Goal: Task Accomplishment & Management: Use online tool/utility

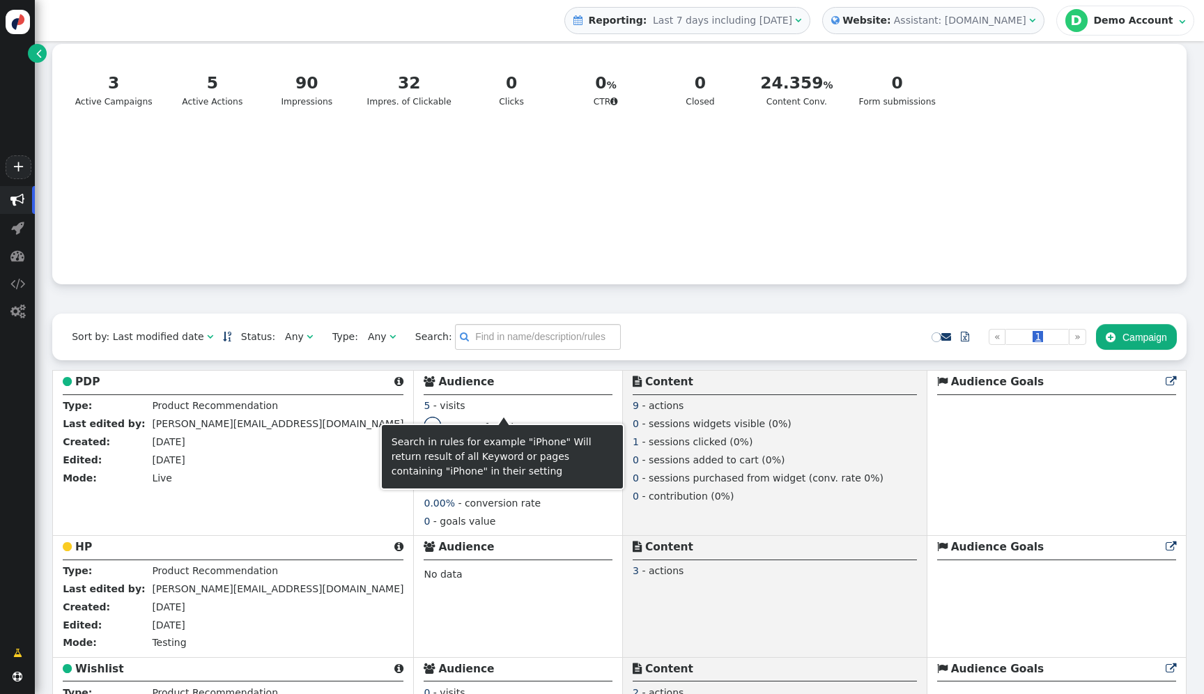
scroll to position [84, 0]
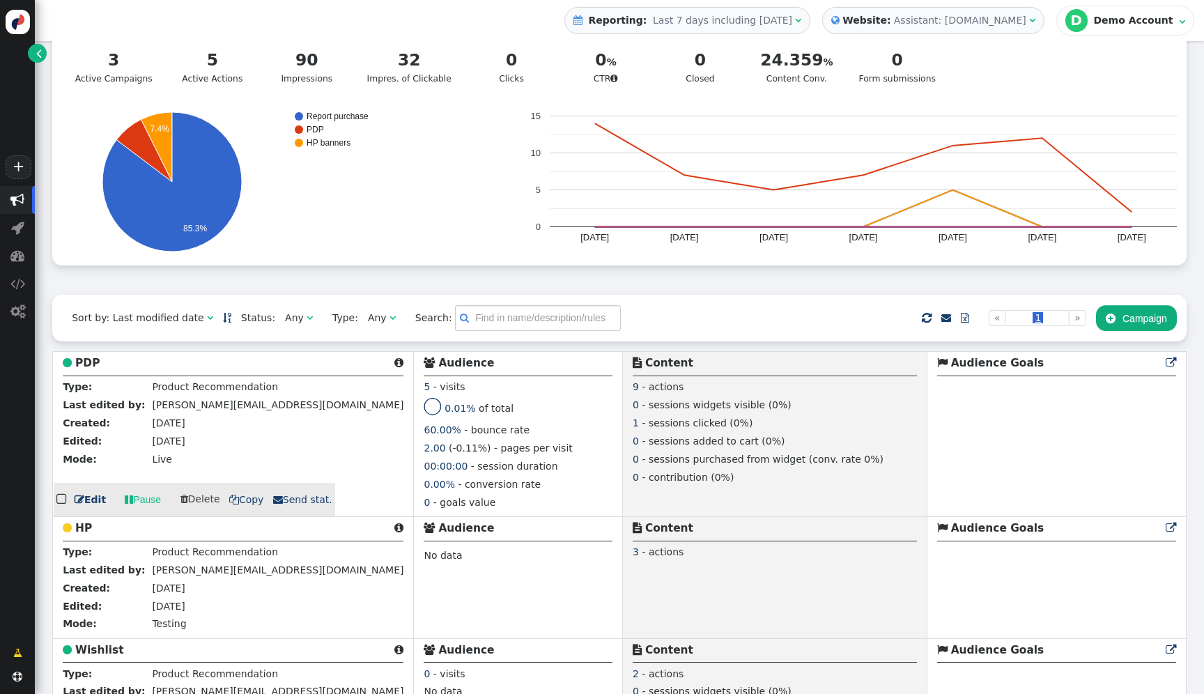
click at [98, 370] on div " PDP " at bounding box center [233, 365] width 341 height 21
click at [97, 369] on div " PDP " at bounding box center [233, 365] width 341 height 21
click at [93, 369] on b "PDP" at bounding box center [87, 363] width 24 height 13
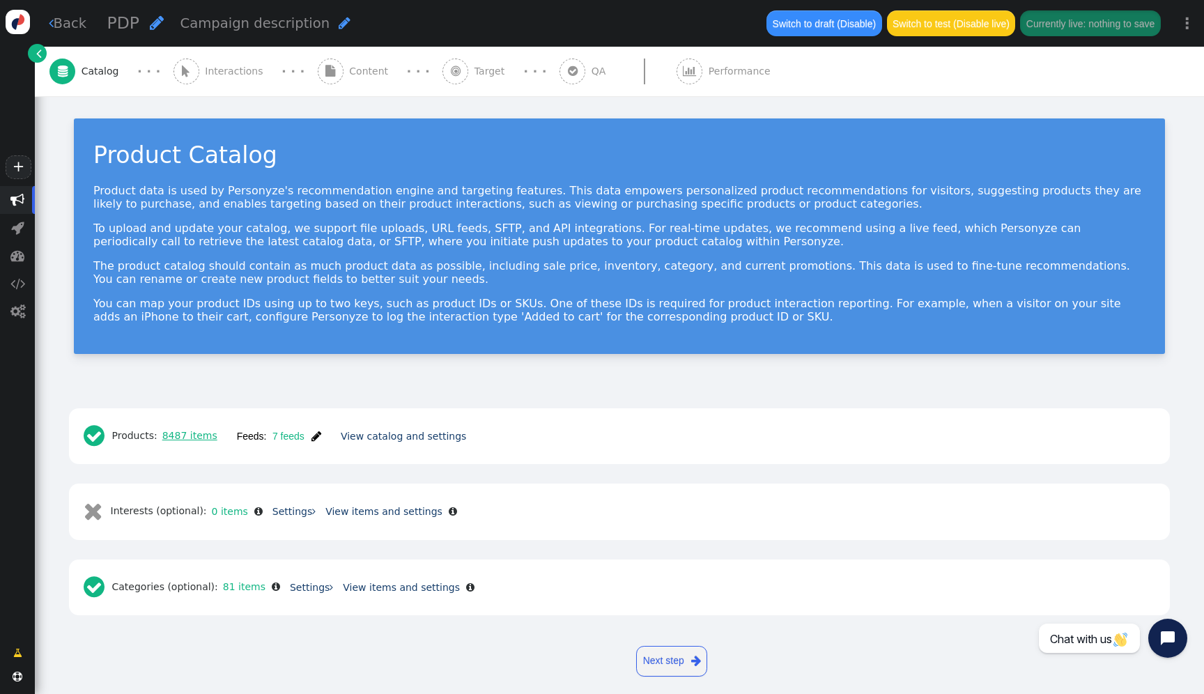
click at [205, 434] on link "8487 items" at bounding box center [187, 435] width 60 height 11
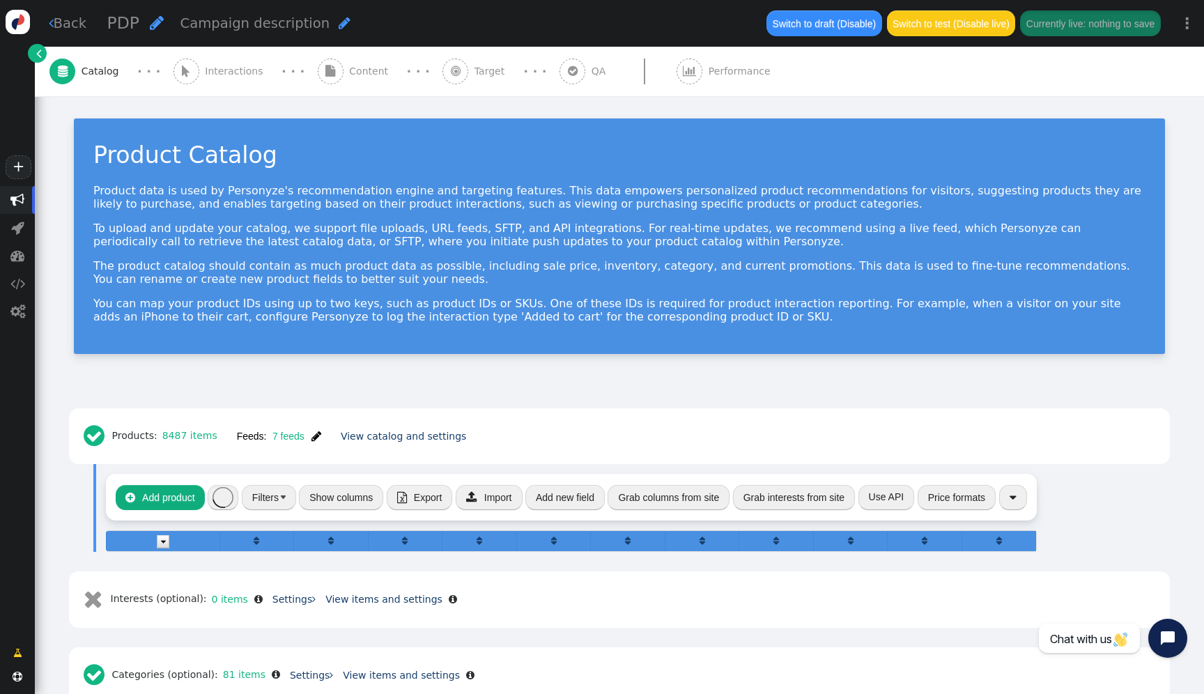
scroll to position [100, 0]
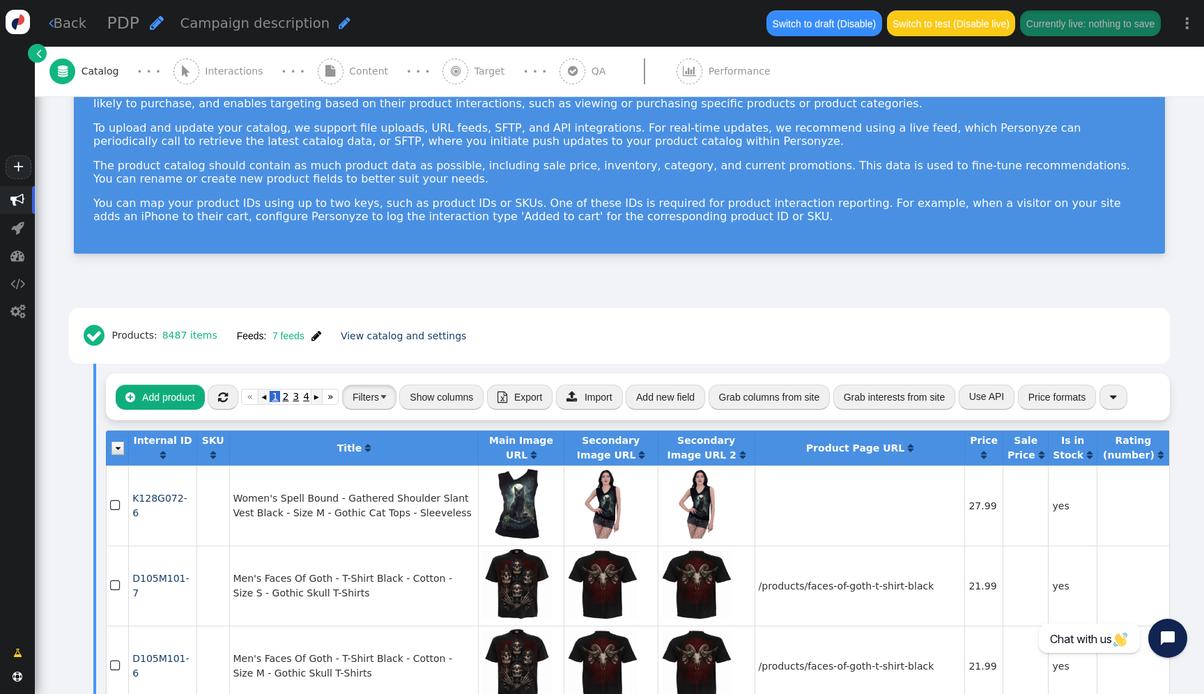
click at [380, 399] on button "Filters" at bounding box center [369, 397] width 54 height 25
click at [483, 226] on div "Product Catalog Product data is used by Personyze's recommendation engine and t…" at bounding box center [619, 135] width 1091 height 235
click at [353, 59] on div " Content" at bounding box center [356, 71] width 77 height 49
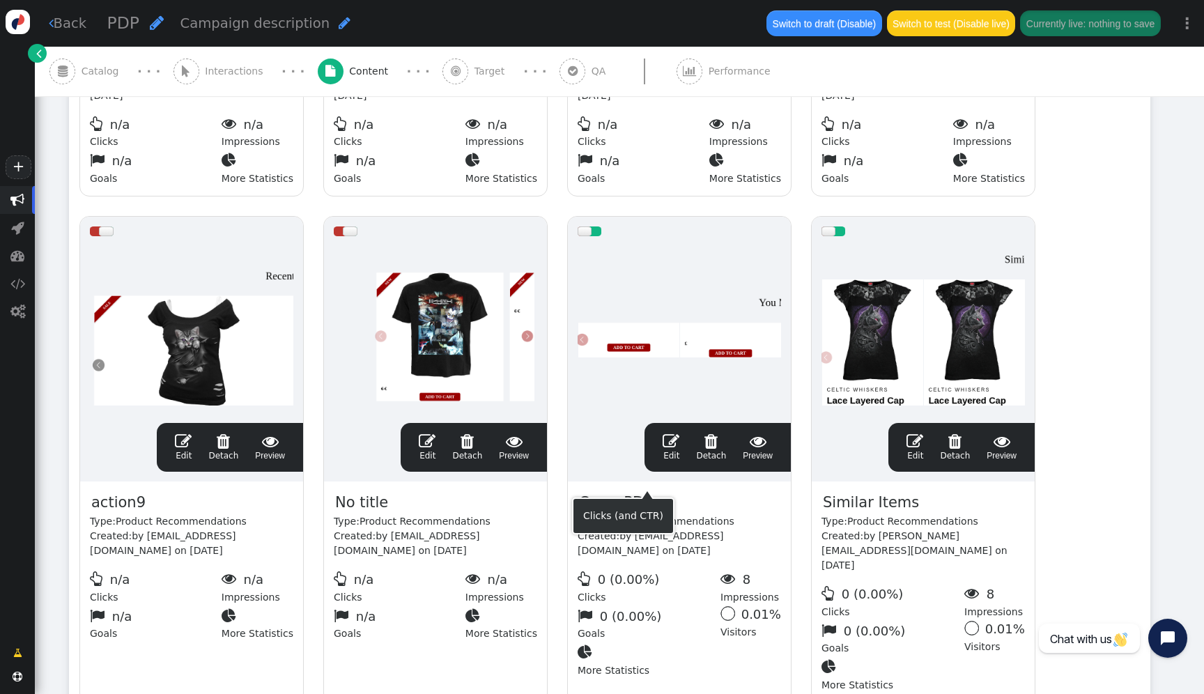
scroll to position [529, 0]
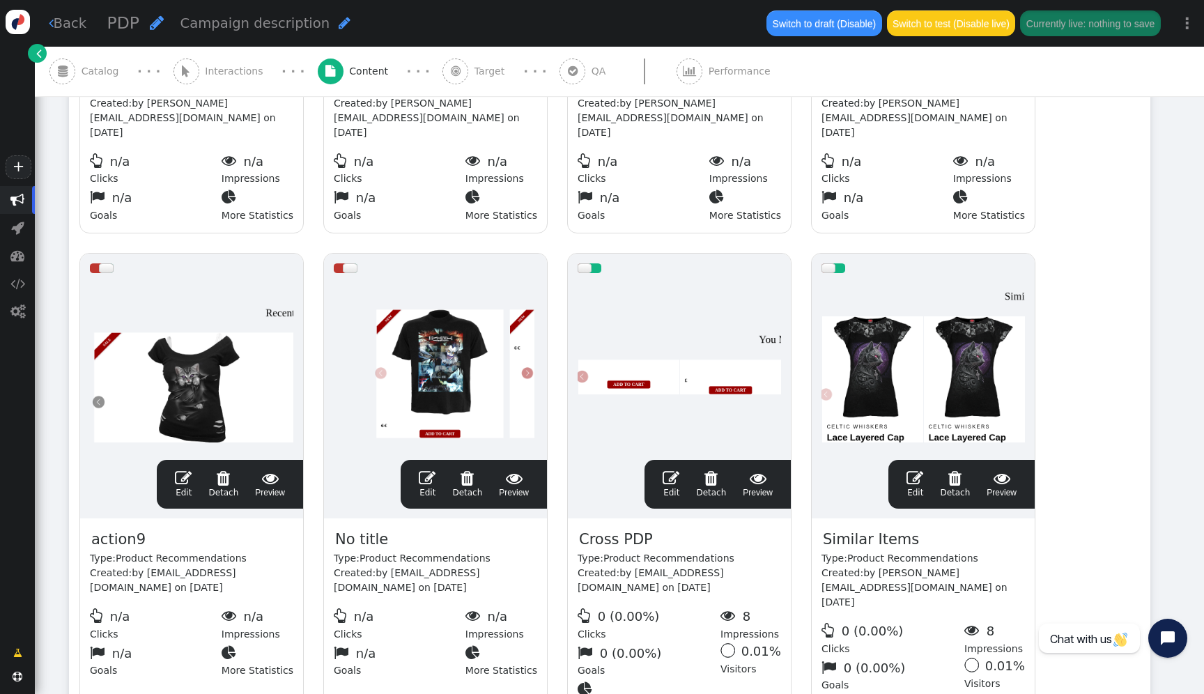
click at [636, 353] on div at bounding box center [679, 366] width 203 height 167
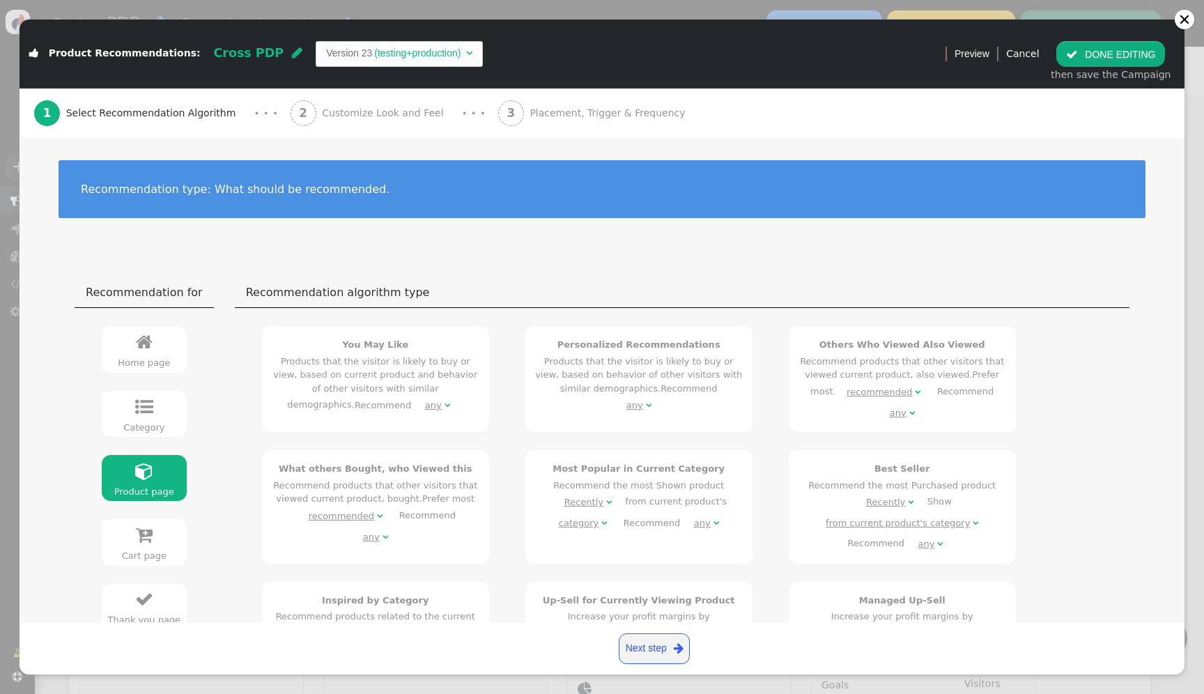
click at [376, 117] on span "Customize Look and Feel" at bounding box center [385, 113] width 127 height 15
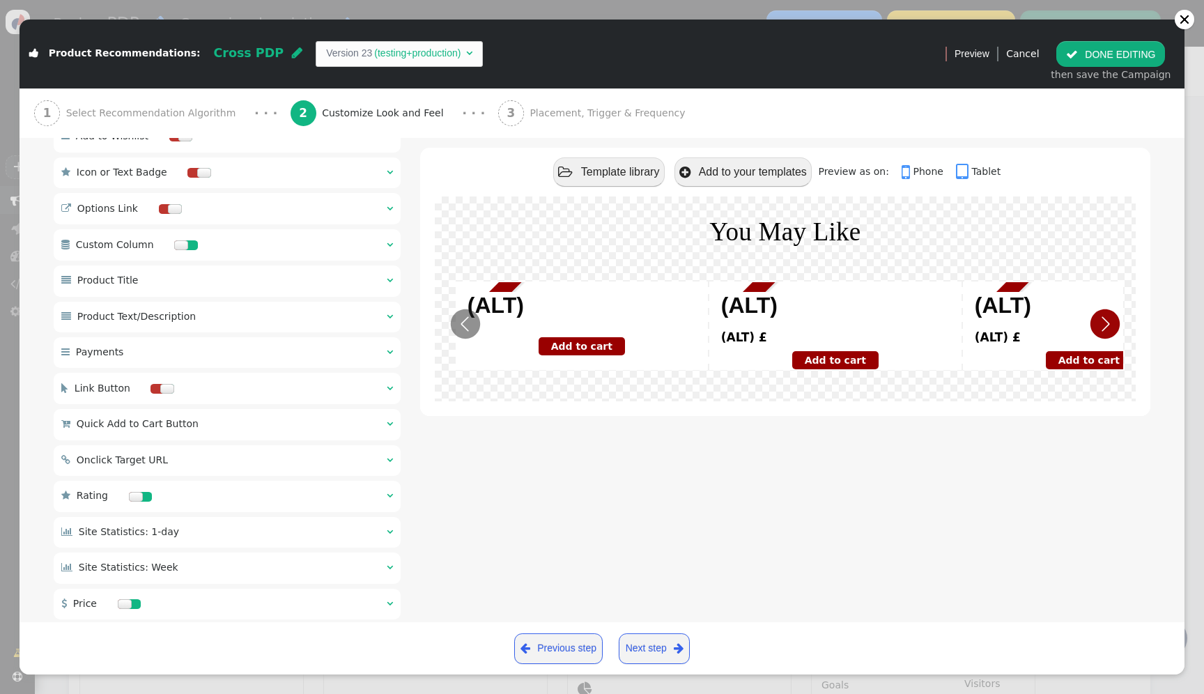
scroll to position [732, 0]
click at [189, 328] on div " Product Text/Description  " at bounding box center [227, 315] width 347 height 31
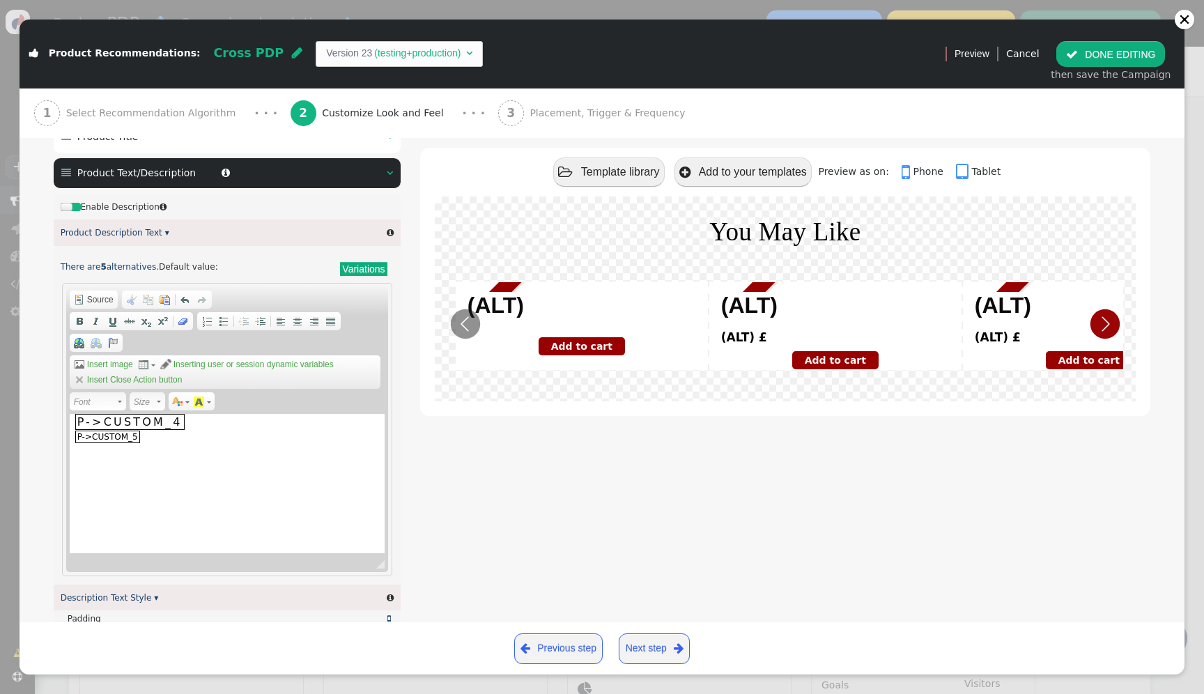
scroll to position [856, 0]
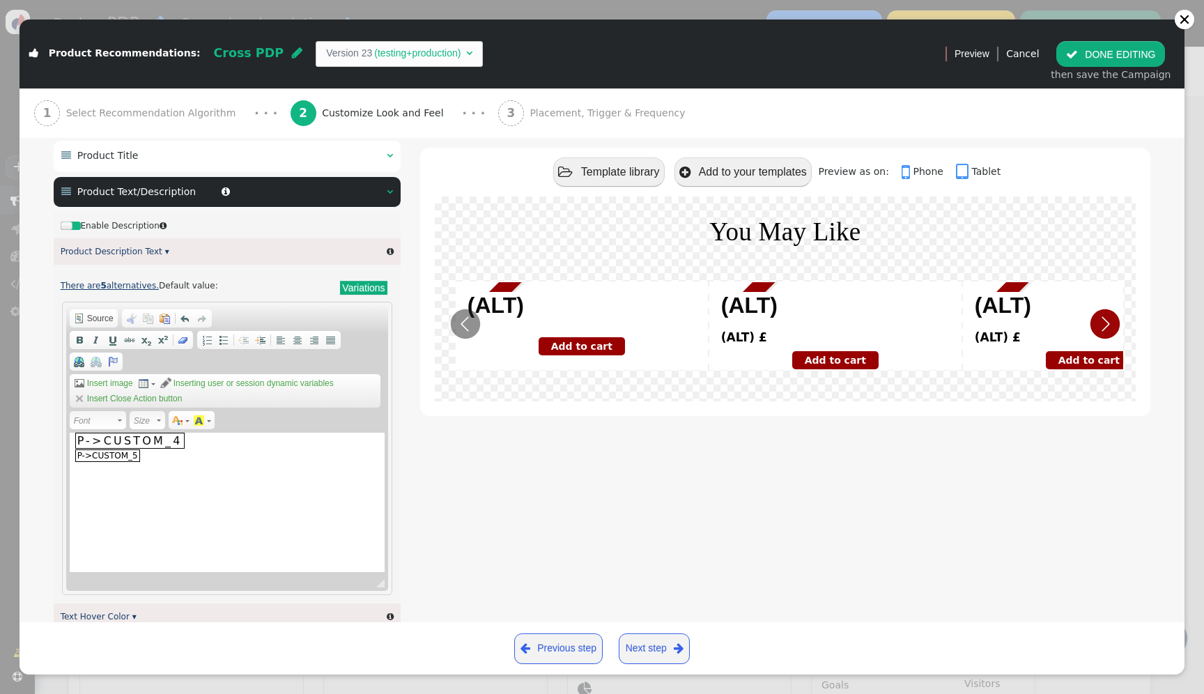
click at [126, 291] on link "There are 5 alternatives." at bounding box center [110, 286] width 98 height 10
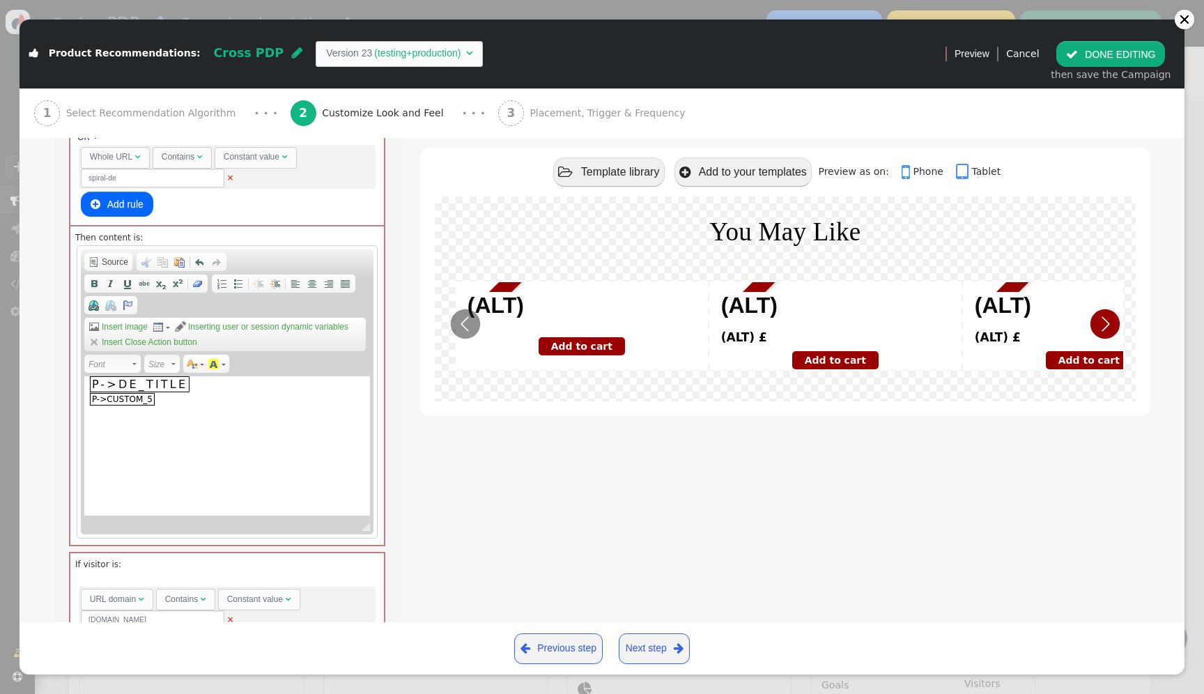
scroll to position [1134, 0]
click at [102, 267] on span "Source" at bounding box center [114, 261] width 29 height 11
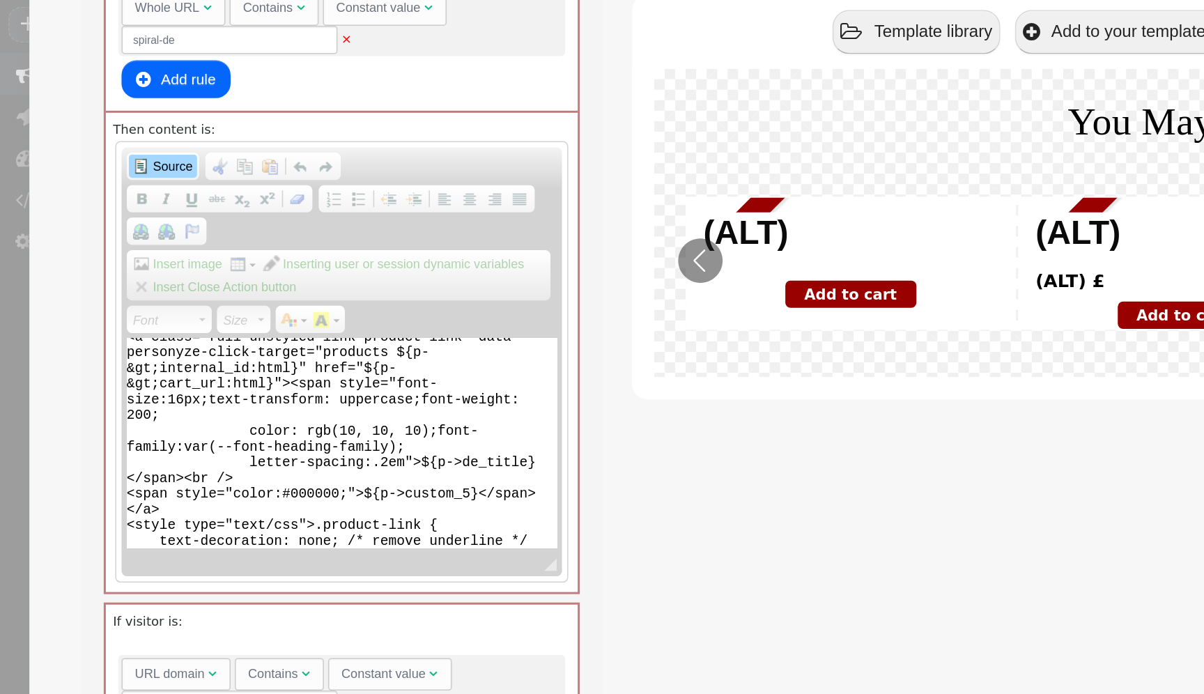
scroll to position [0, 0]
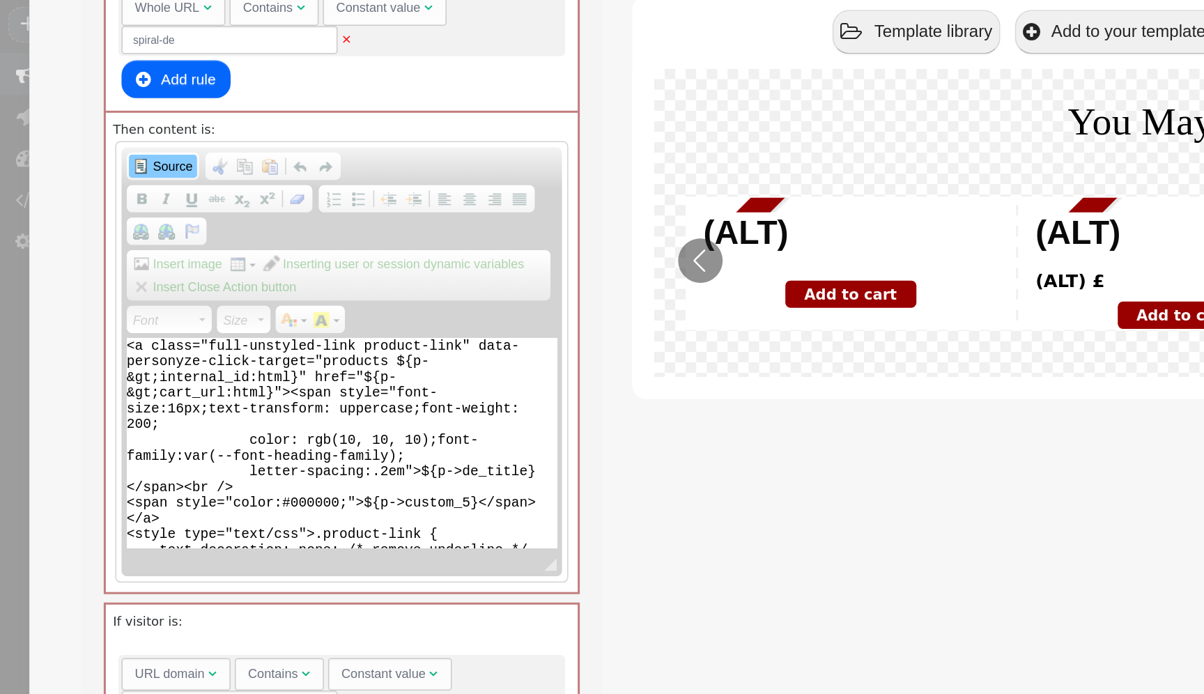
click at [107, 267] on span "Source" at bounding box center [114, 261] width 29 height 11
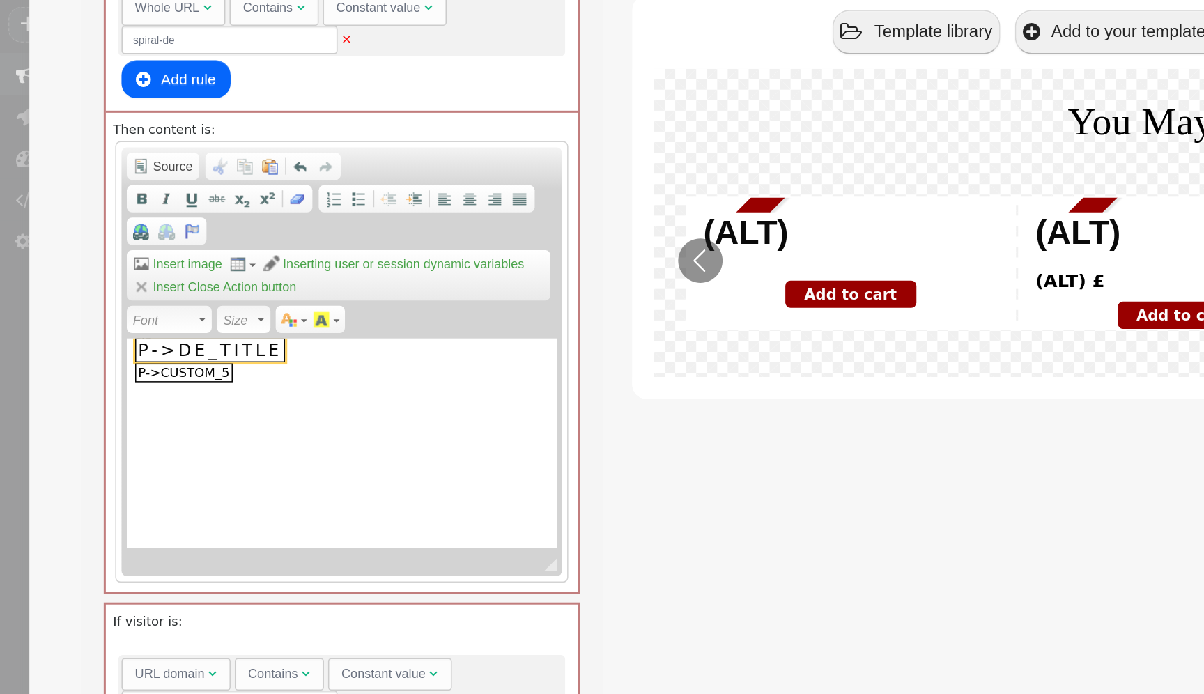
click at [141, 385] on span "p->de_title" at bounding box center [140, 384] width 100 height 16
select select
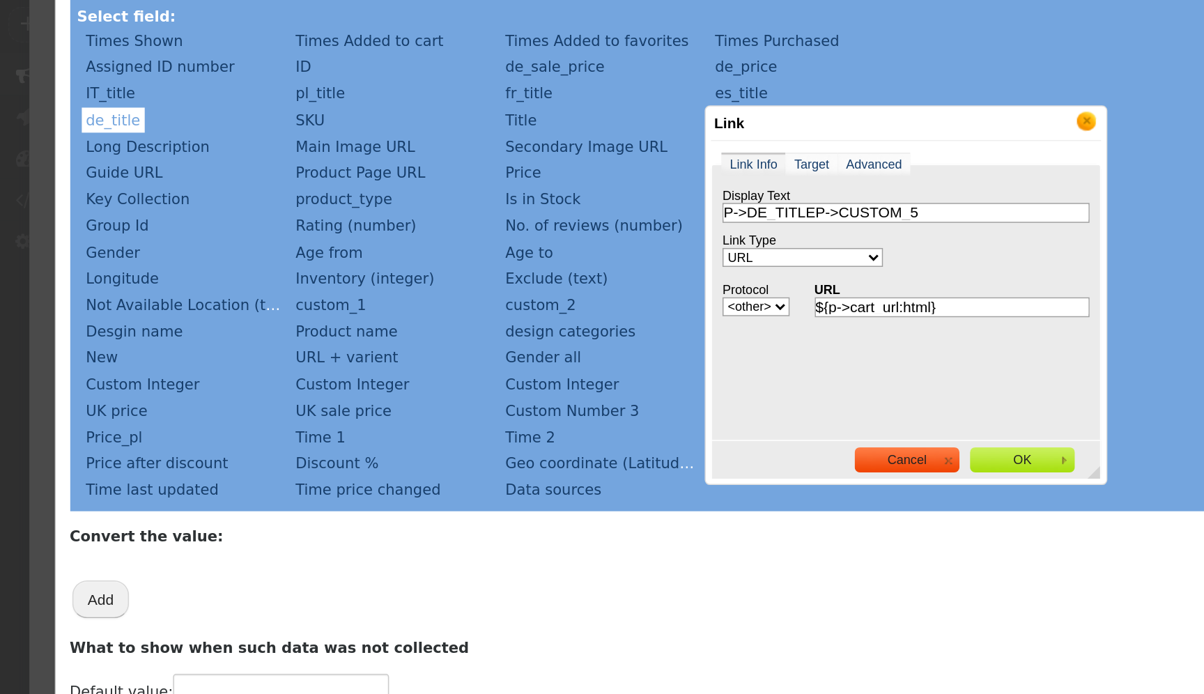
click at [722, 233] on link "X" at bounding box center [722, 231] width 14 height 14
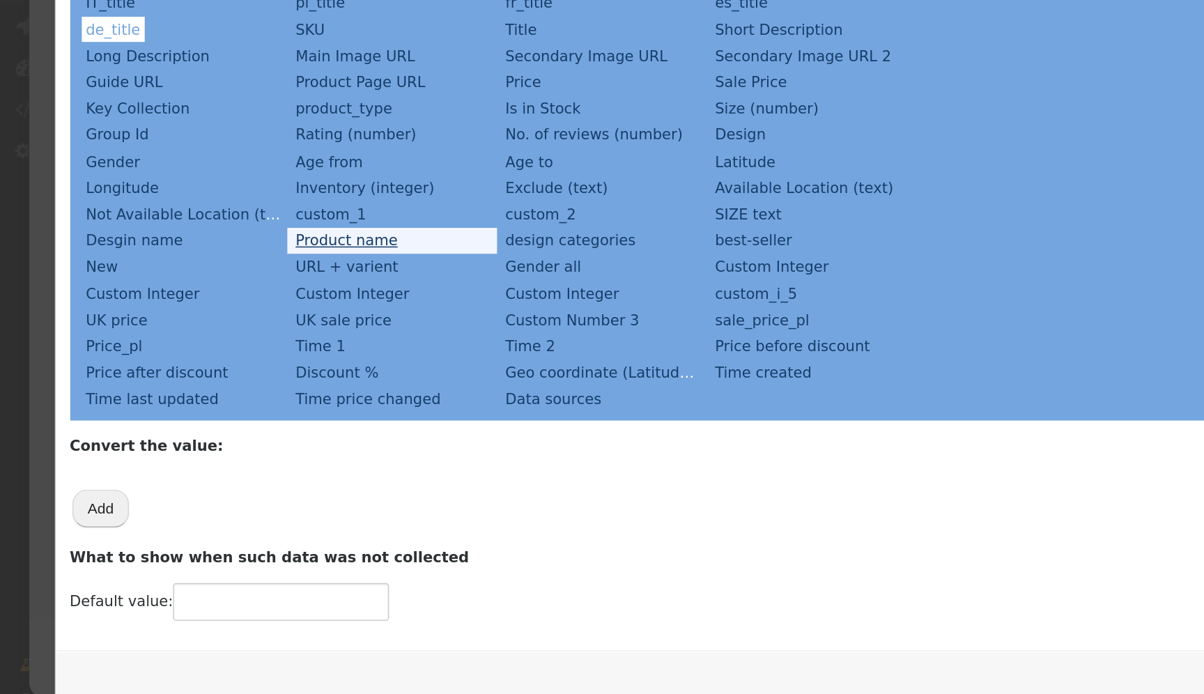
click at [234, 362] on link "Product name" at bounding box center [231, 370] width 74 height 17
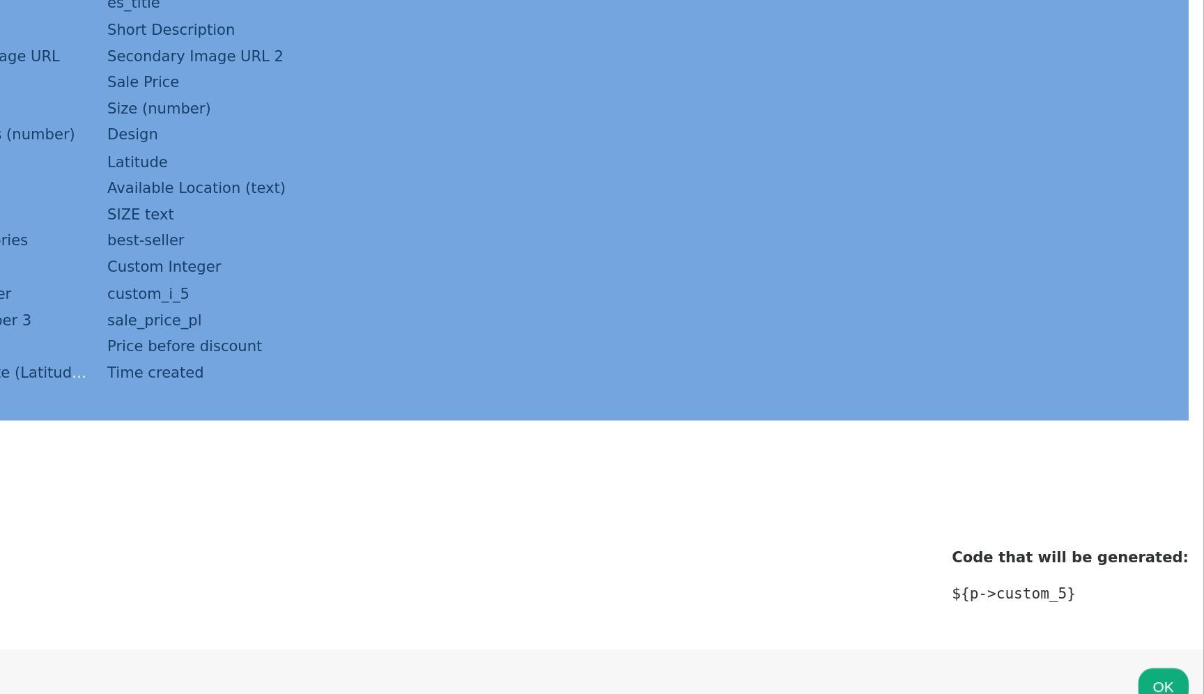
click at [1160, 655] on button "OK" at bounding box center [1176, 667] width 33 height 25
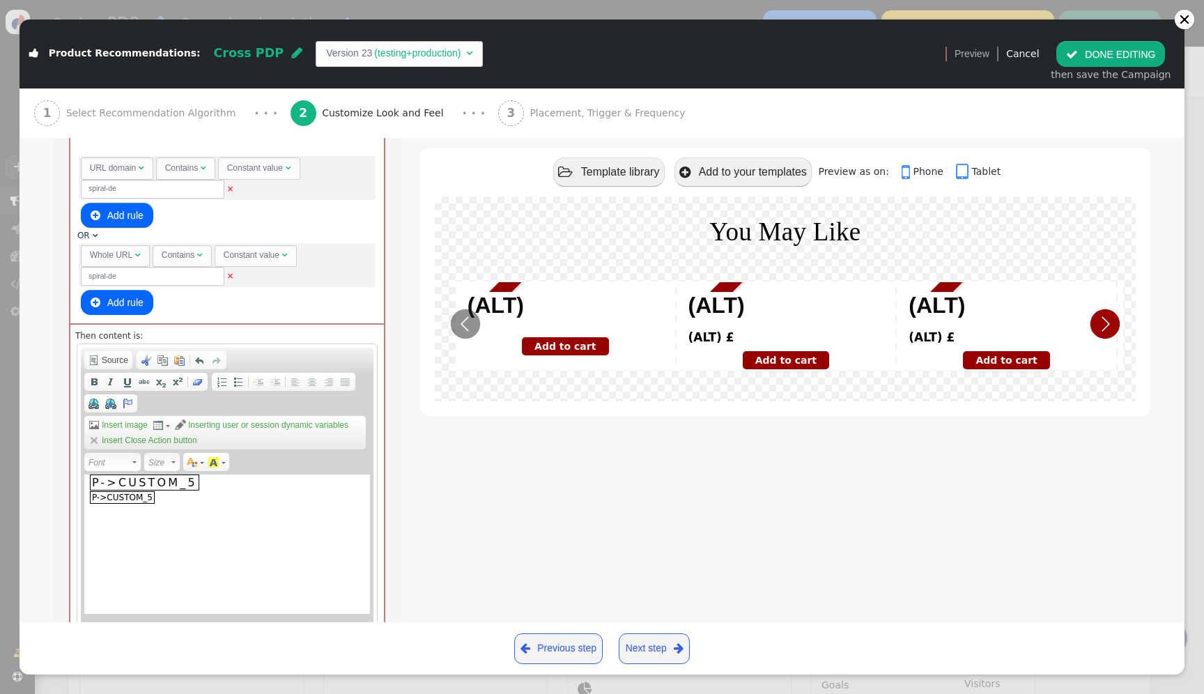
scroll to position [1076, 0]
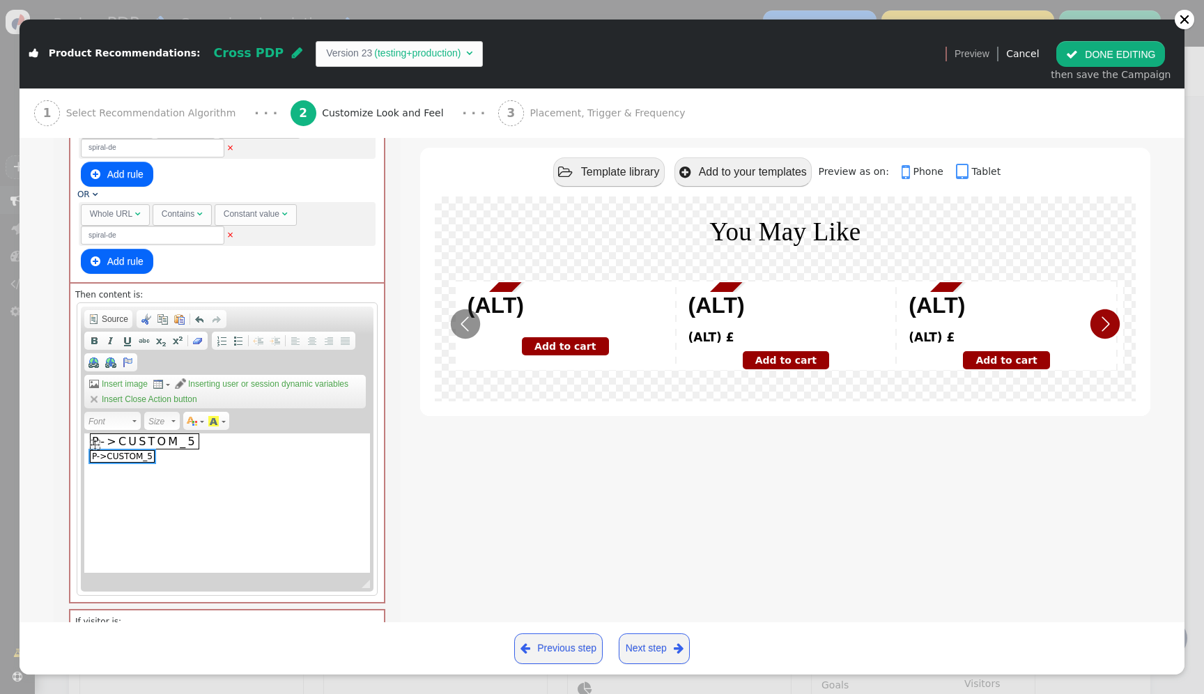
click at [131, 463] on span "p->custom_5" at bounding box center [122, 456] width 65 height 13
select select "http://"
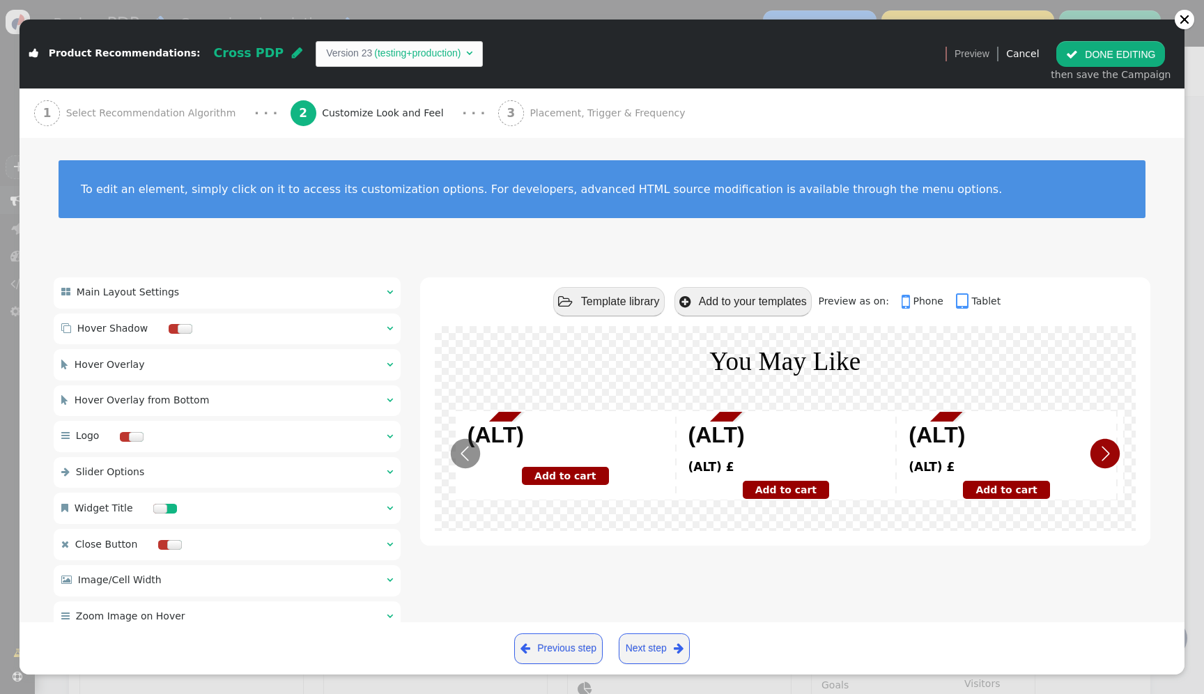
type input "P->CUSTOM_5P->CUSTOM_5"
select select
type input "${p->cart_url:html}"
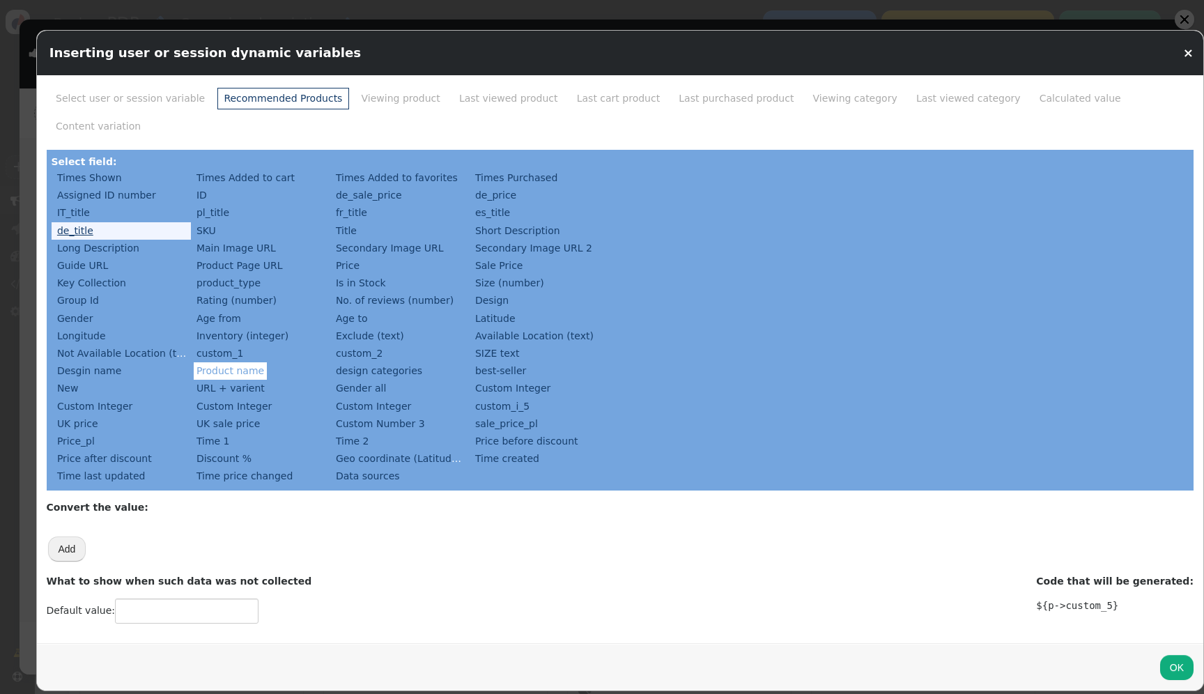
click at [91, 222] on link "de_title" at bounding box center [75, 230] width 42 height 17
click at [1160, 655] on button "OK" at bounding box center [1176, 667] width 33 height 25
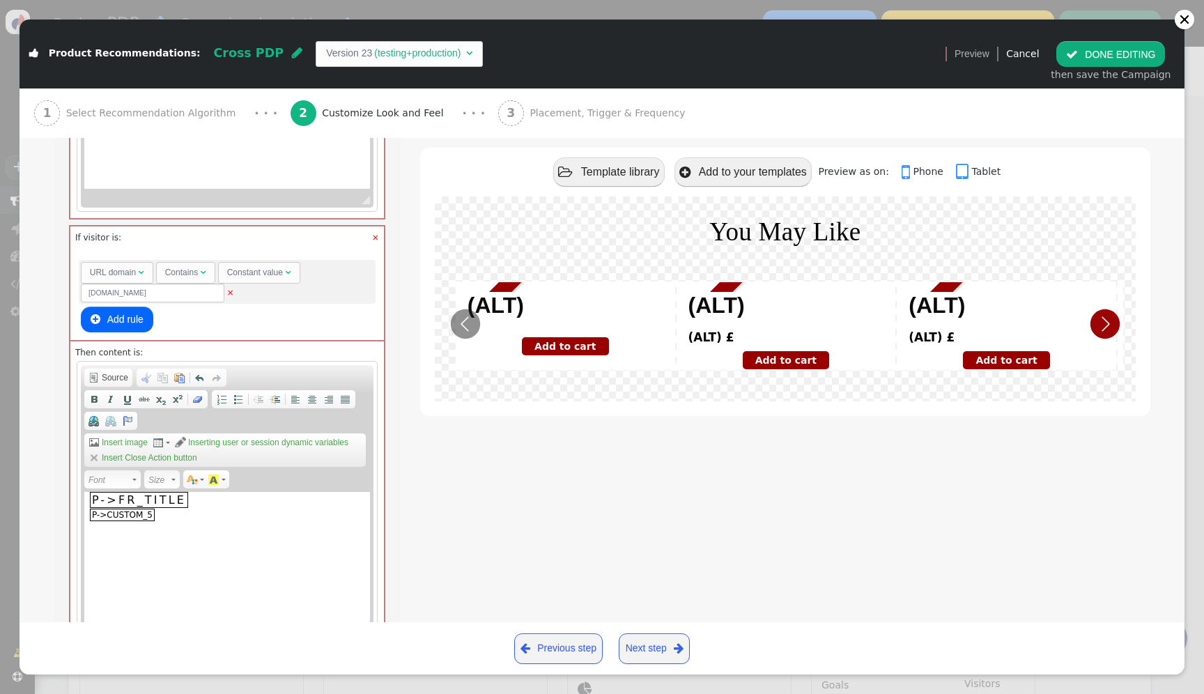
scroll to position [1464, 0]
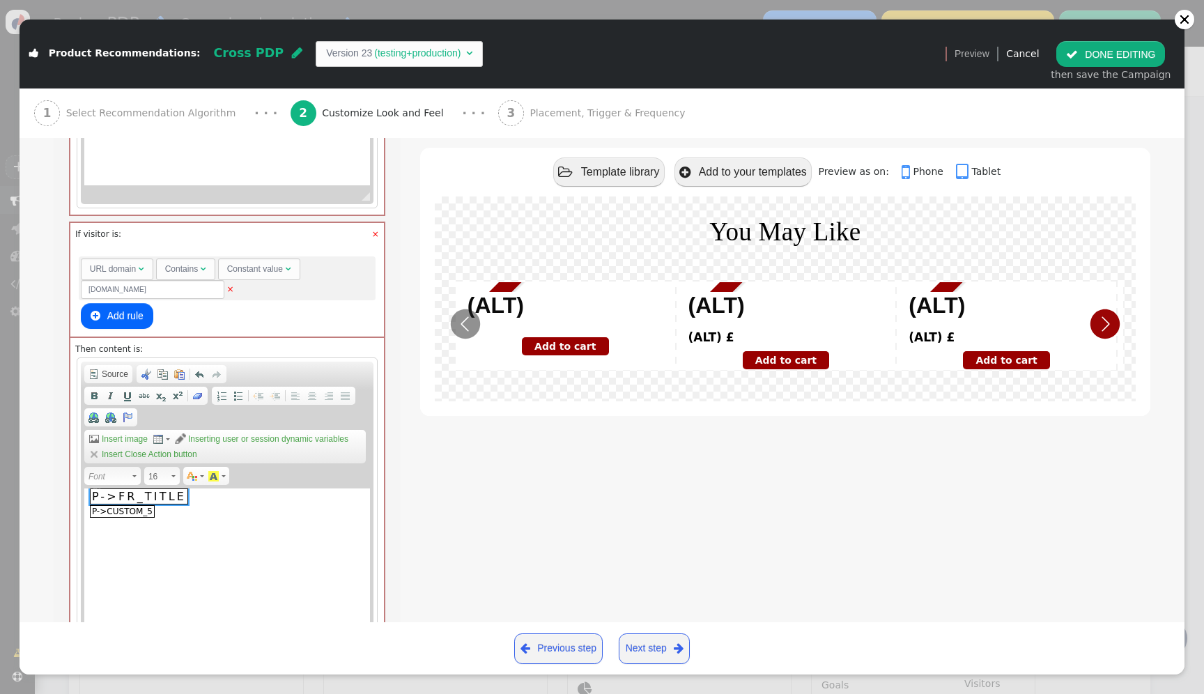
click at [124, 500] on span "p->fr_title" at bounding box center [139, 496] width 98 height 16
select select
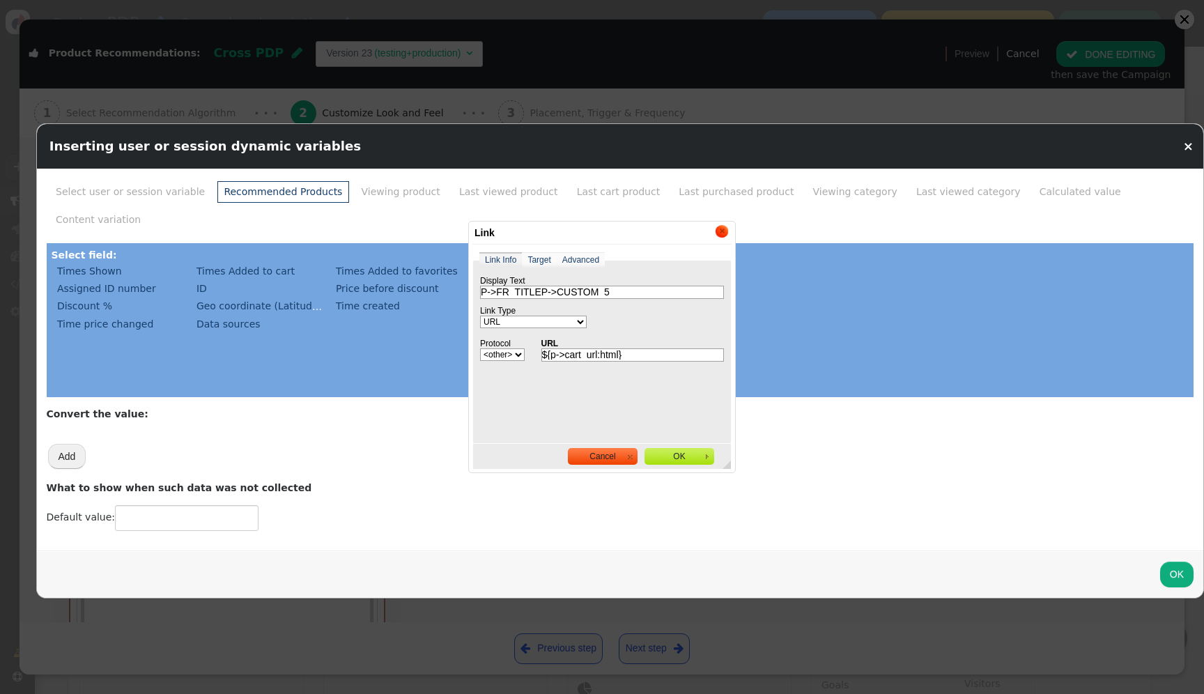
scroll to position [0, 0]
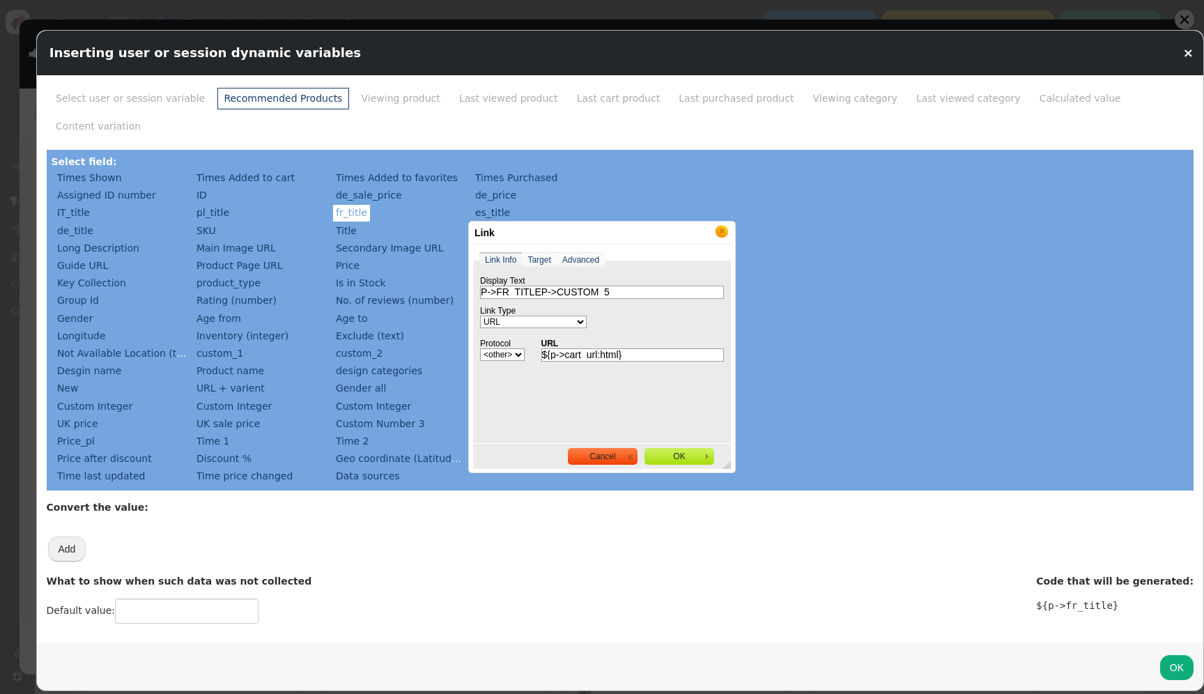
click at [725, 230] on link "X" at bounding box center [722, 231] width 14 height 14
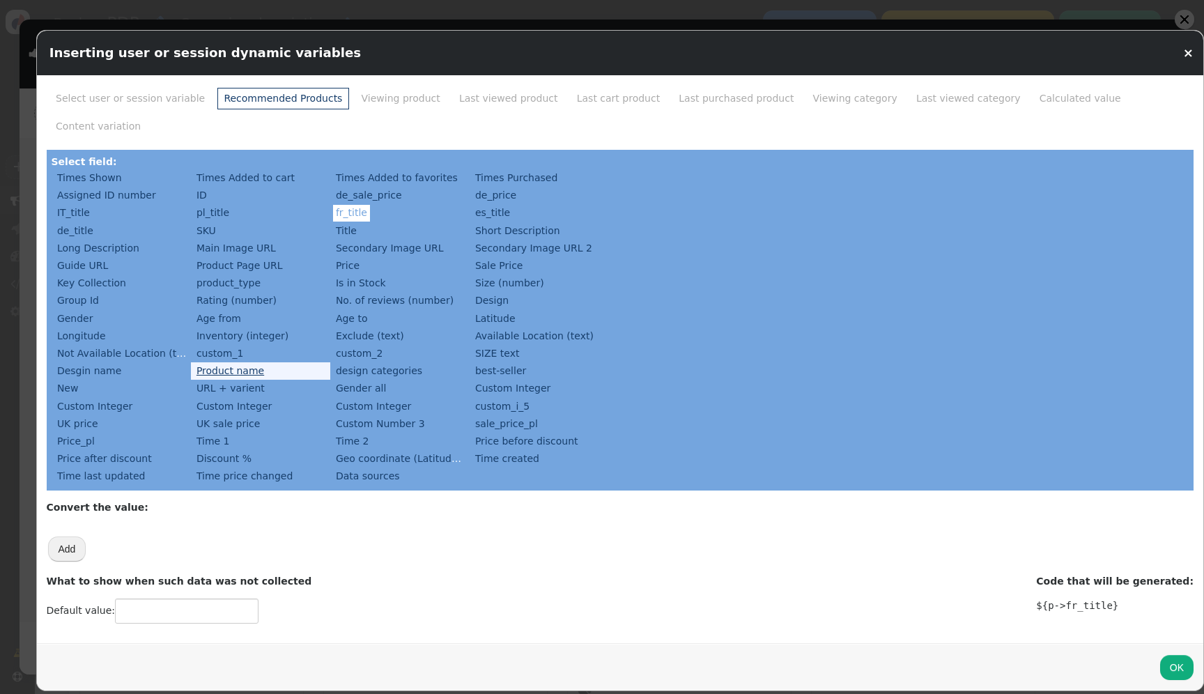
click at [249, 362] on link "Product name" at bounding box center [231, 370] width 74 height 17
click at [1160, 655] on button "OK" at bounding box center [1176, 667] width 33 height 25
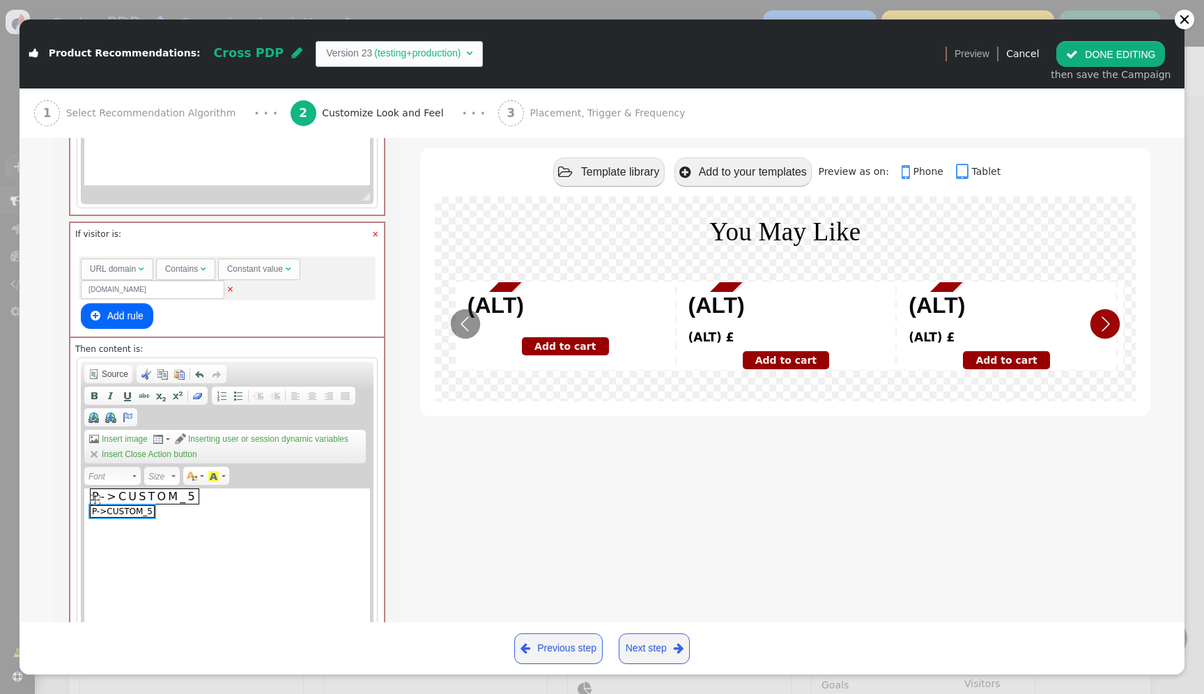
click at [123, 516] on span "p->custom_5" at bounding box center [122, 511] width 65 height 13
select select "http://"
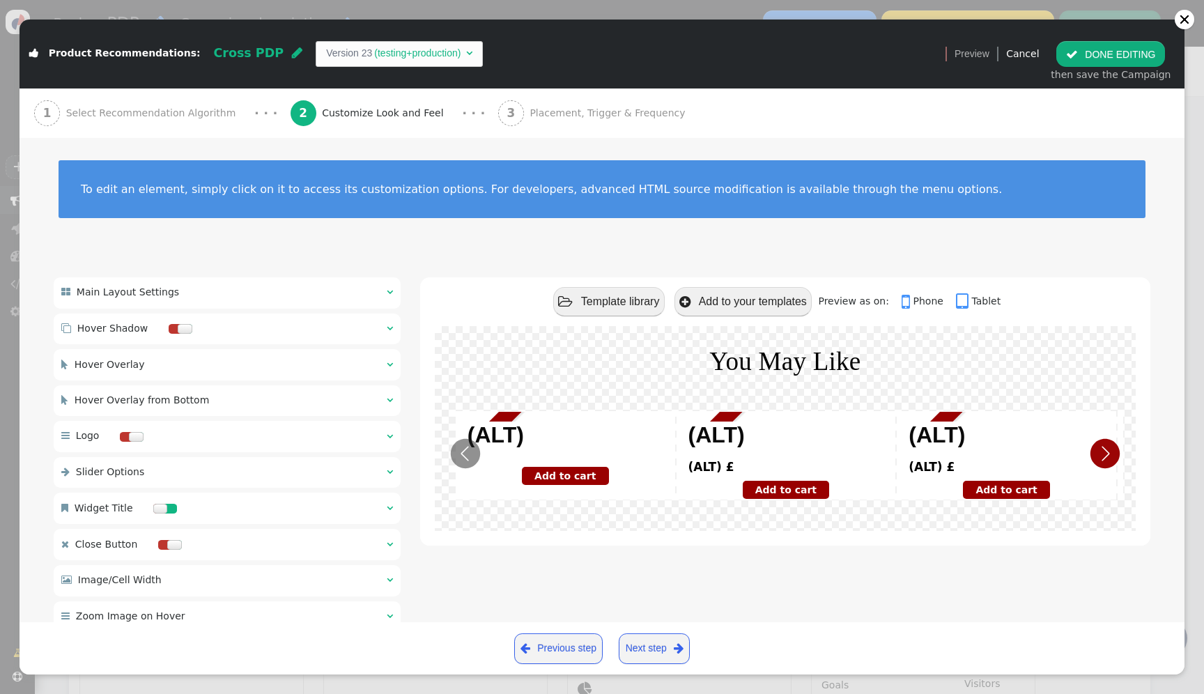
type input "P->CUSTOM_5P->CUSTOM_5"
select select
type input "${p->cart_url:html}"
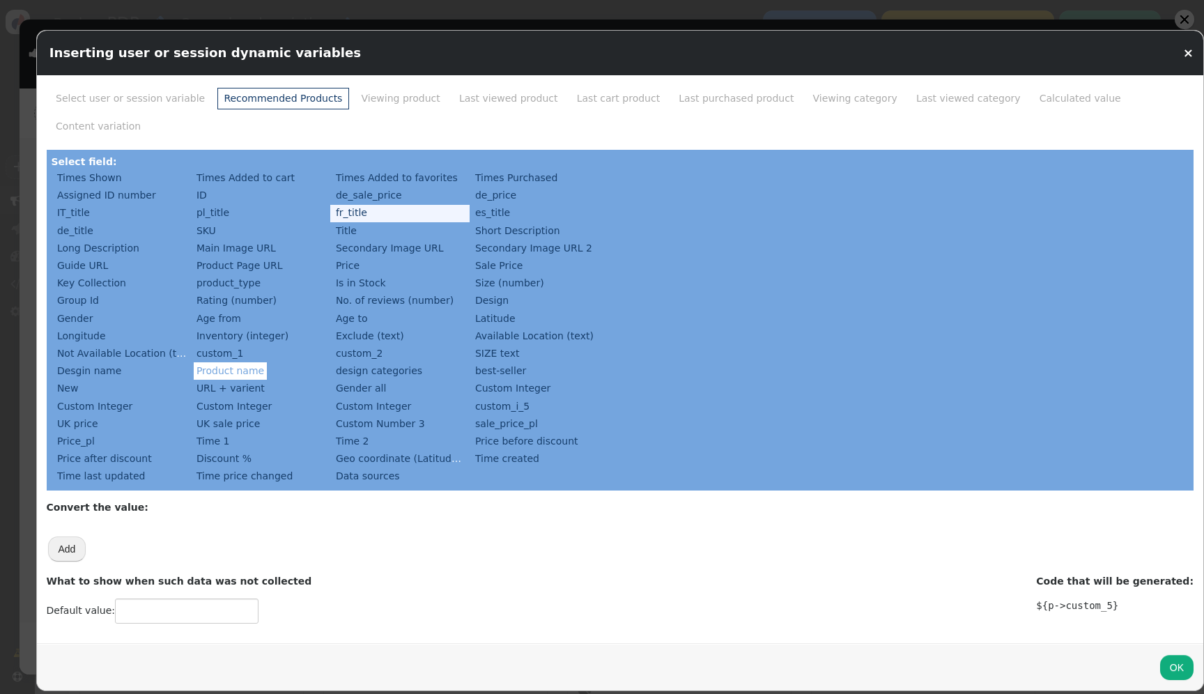
click at [401, 205] on li "fr_title" at bounding box center [399, 213] width 139 height 17
click at [359, 204] on link "fr_title" at bounding box center [351, 212] width 37 height 17
click at [1160, 655] on button "OK" at bounding box center [1176, 667] width 33 height 25
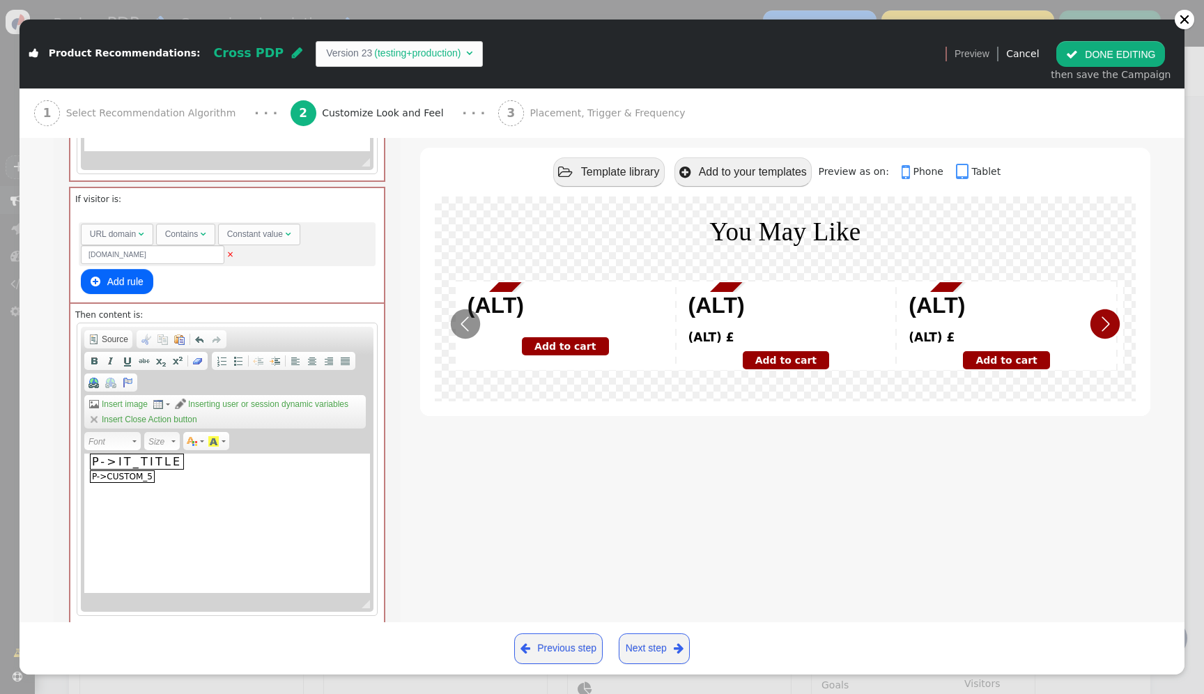
scroll to position [1942, 0]
click at [136, 467] on span "p->it_title" at bounding box center [137, 459] width 94 height 16
select select
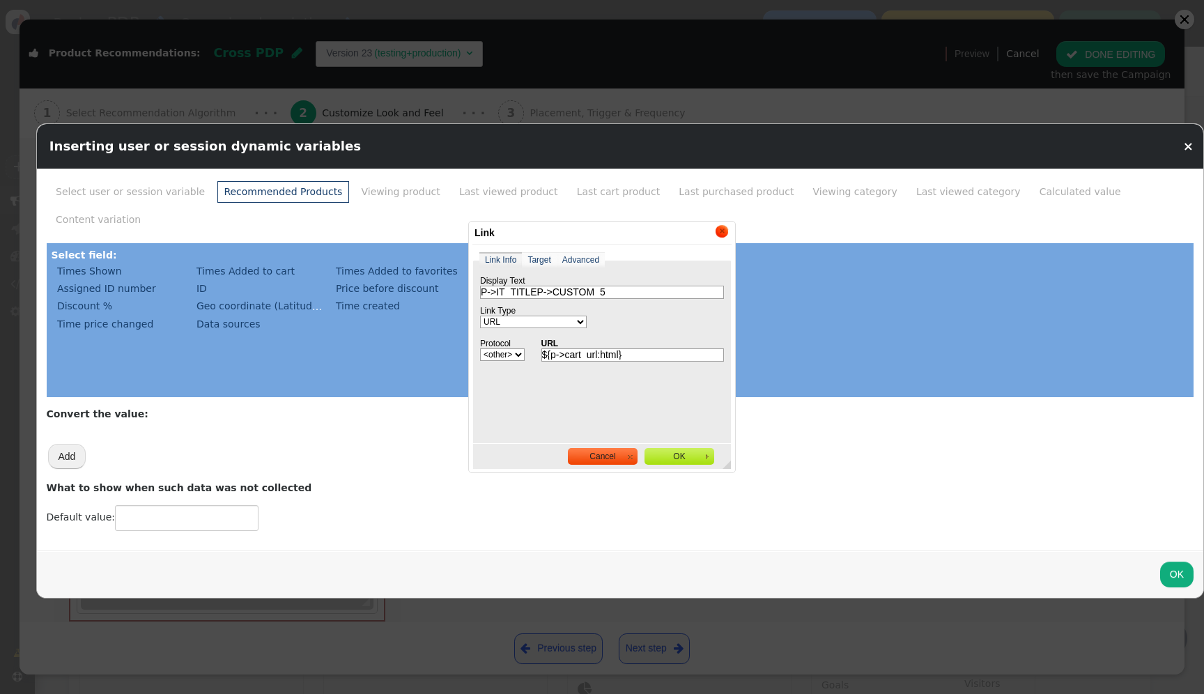
scroll to position [0, 0]
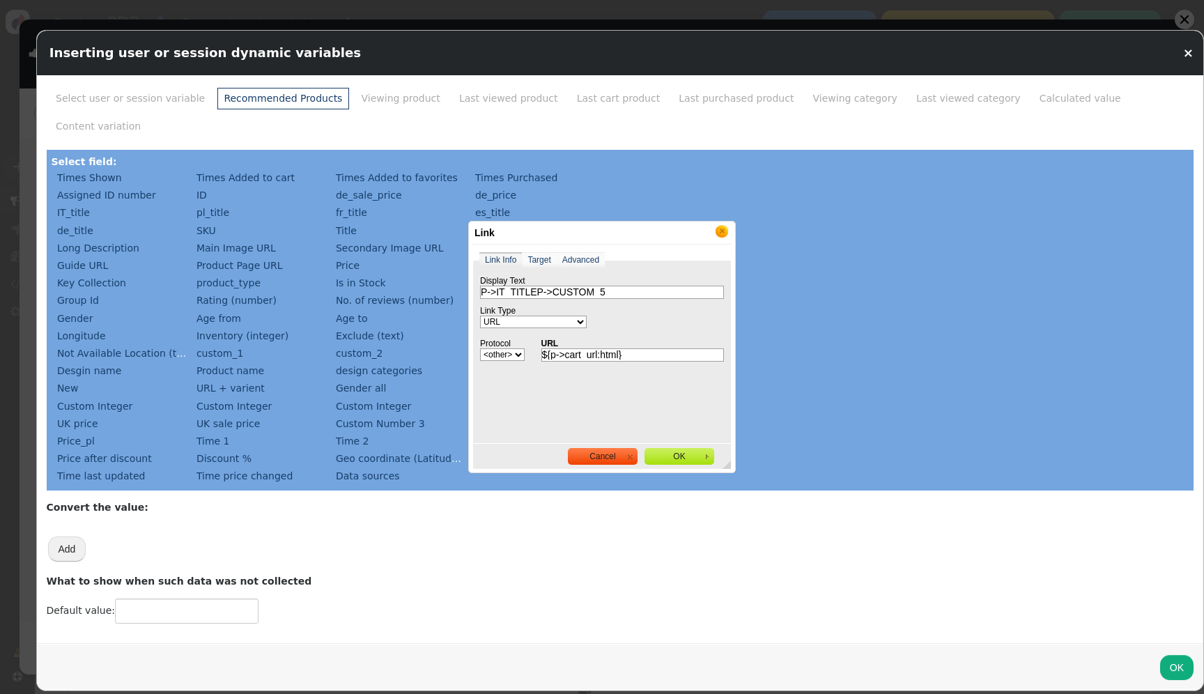
click at [720, 229] on link "X" at bounding box center [722, 231] width 14 height 14
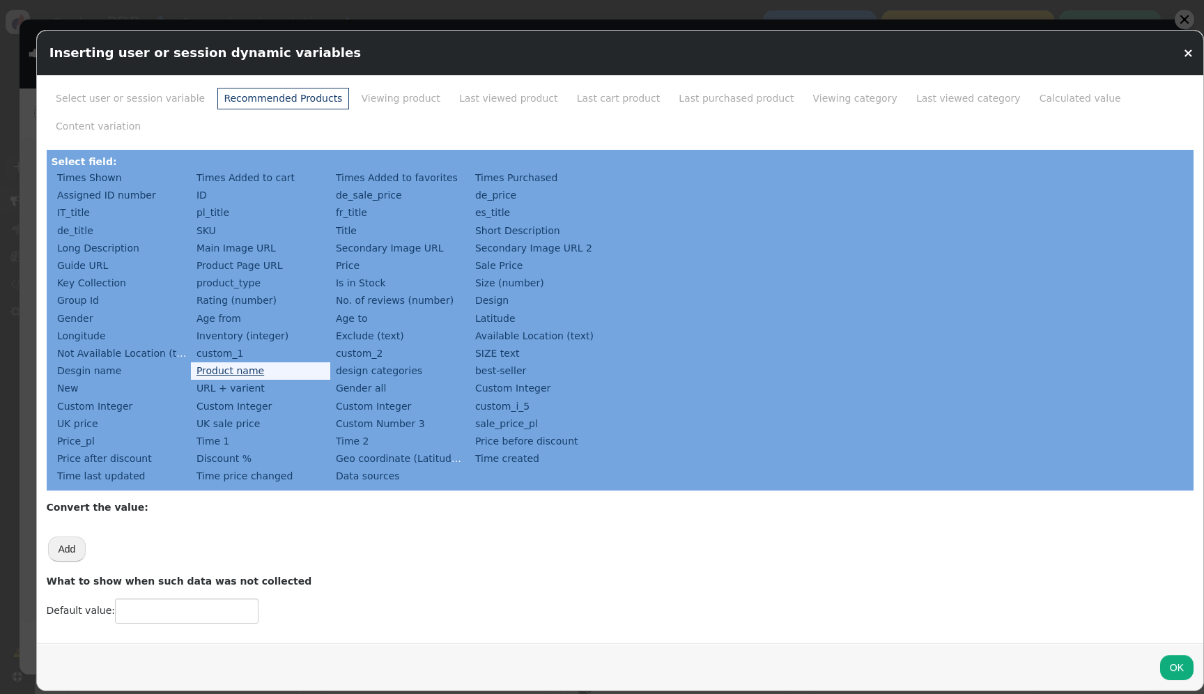
click at [242, 362] on link "Product name" at bounding box center [231, 370] width 74 height 17
click at [1160, 655] on button "OK" at bounding box center [1176, 667] width 33 height 25
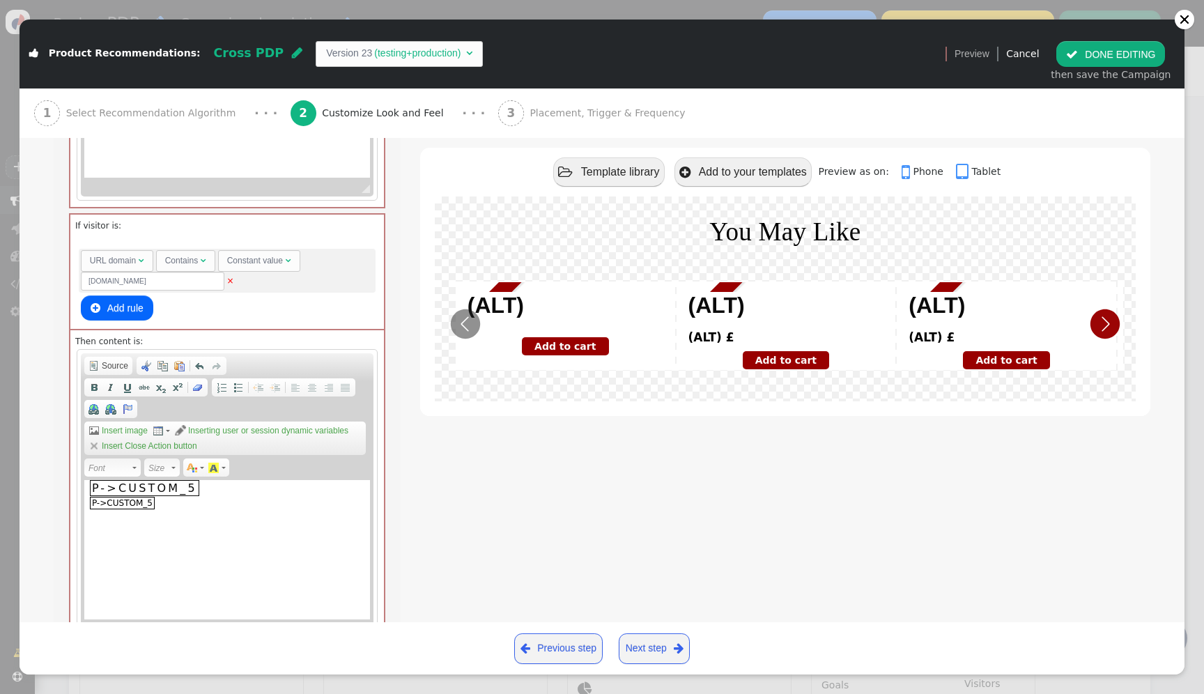
scroll to position [1914, 0]
click at [139, 506] on span "p->custom_5" at bounding box center [122, 502] width 65 height 13
select select "http://"
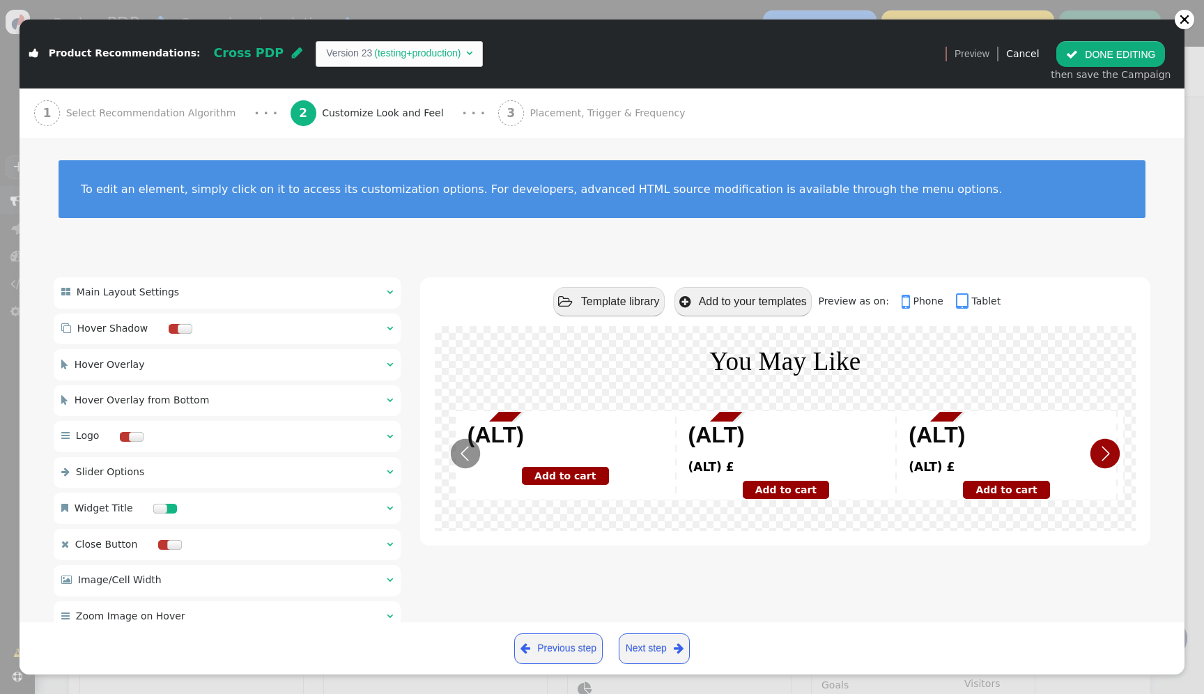
type input "P->CUSTOM_5P->CUSTOM_5"
select select
type input "${p->cart_url:html}"
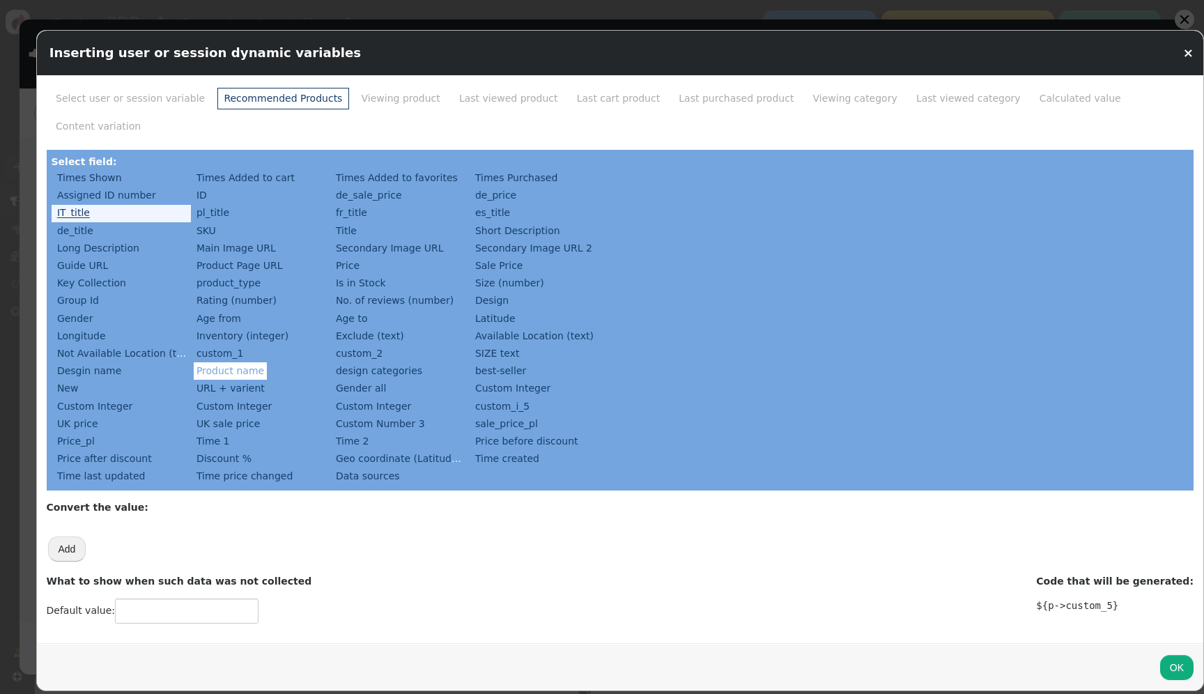
click at [70, 204] on link "IT_title" at bounding box center [73, 212] width 38 height 17
click at [1150, 653] on div "OK" at bounding box center [620, 666] width 1167 height 47
click at [1160, 655] on button "OK" at bounding box center [1176, 667] width 33 height 25
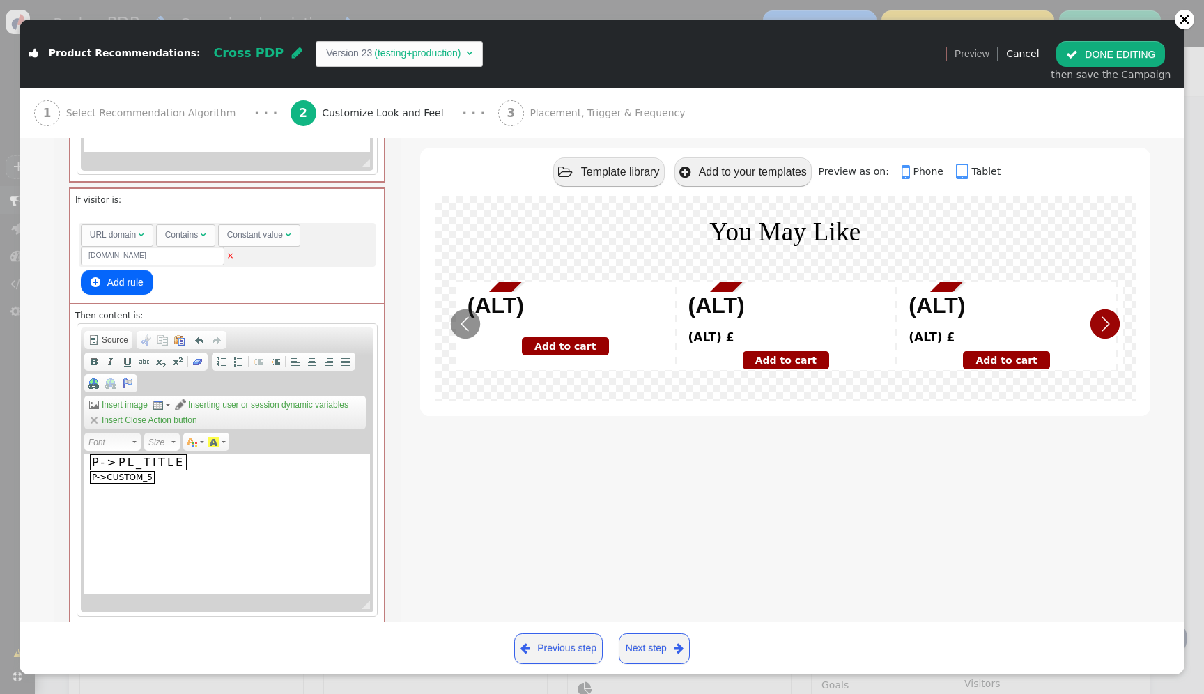
scroll to position [2382, 0]
click at [115, 467] on span "p->pl_title" at bounding box center [139, 462] width 98 height 16
select select
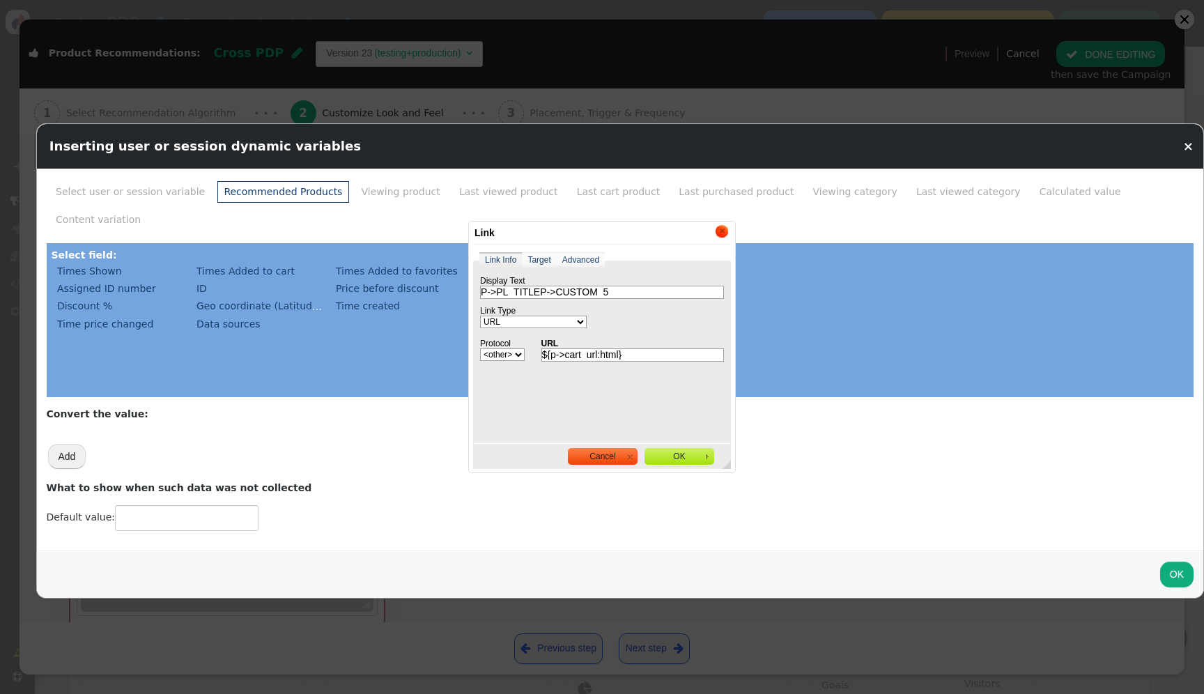
scroll to position [0, 0]
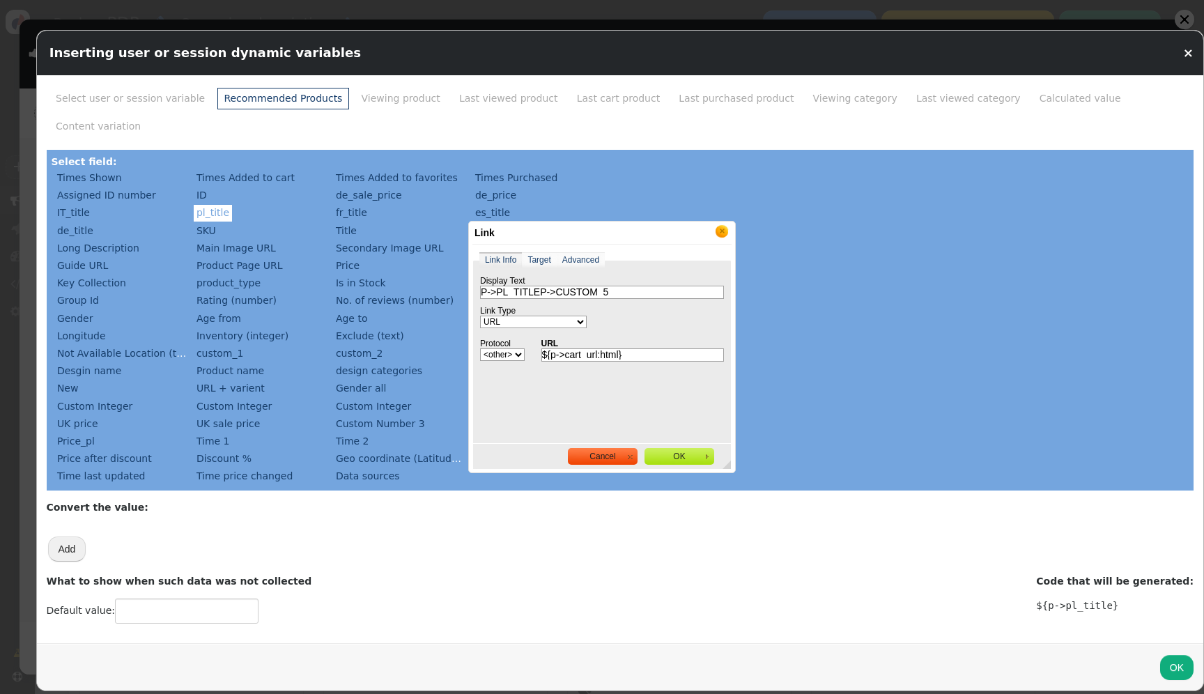
click at [726, 234] on link "X" at bounding box center [722, 231] width 14 height 14
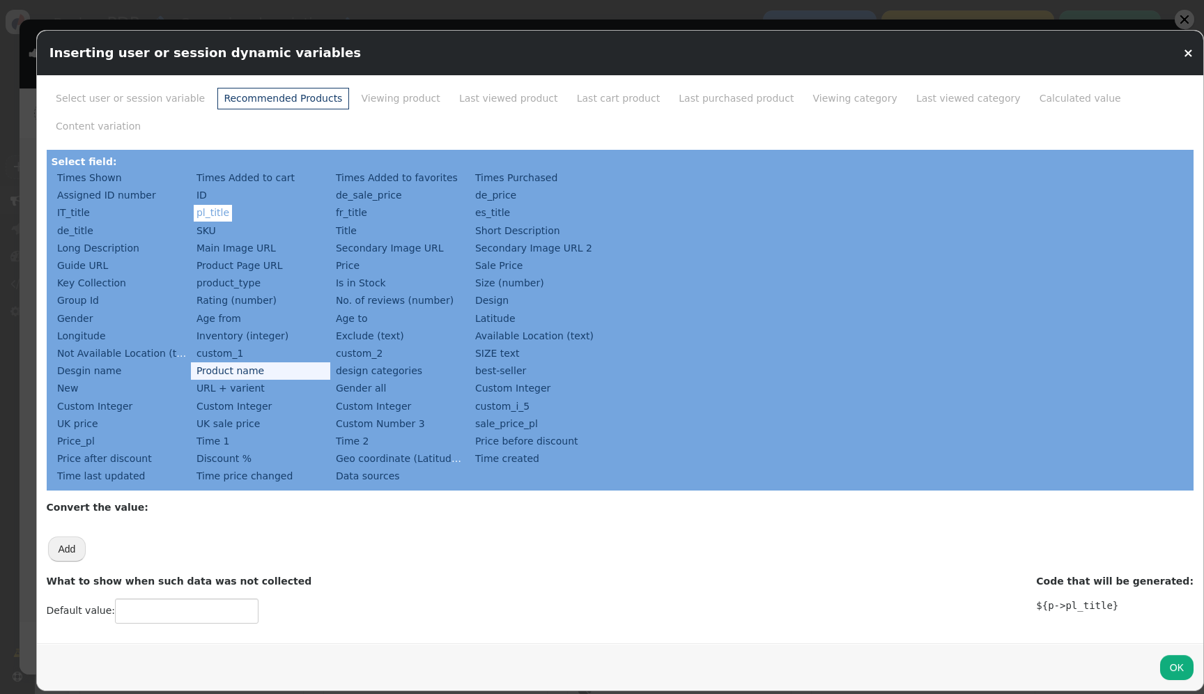
click at [286, 362] on li "Product name" at bounding box center [260, 370] width 139 height 17
click at [261, 362] on link "Product name" at bounding box center [231, 370] width 74 height 17
click at [1160, 655] on button "OK" at bounding box center [1176, 667] width 33 height 25
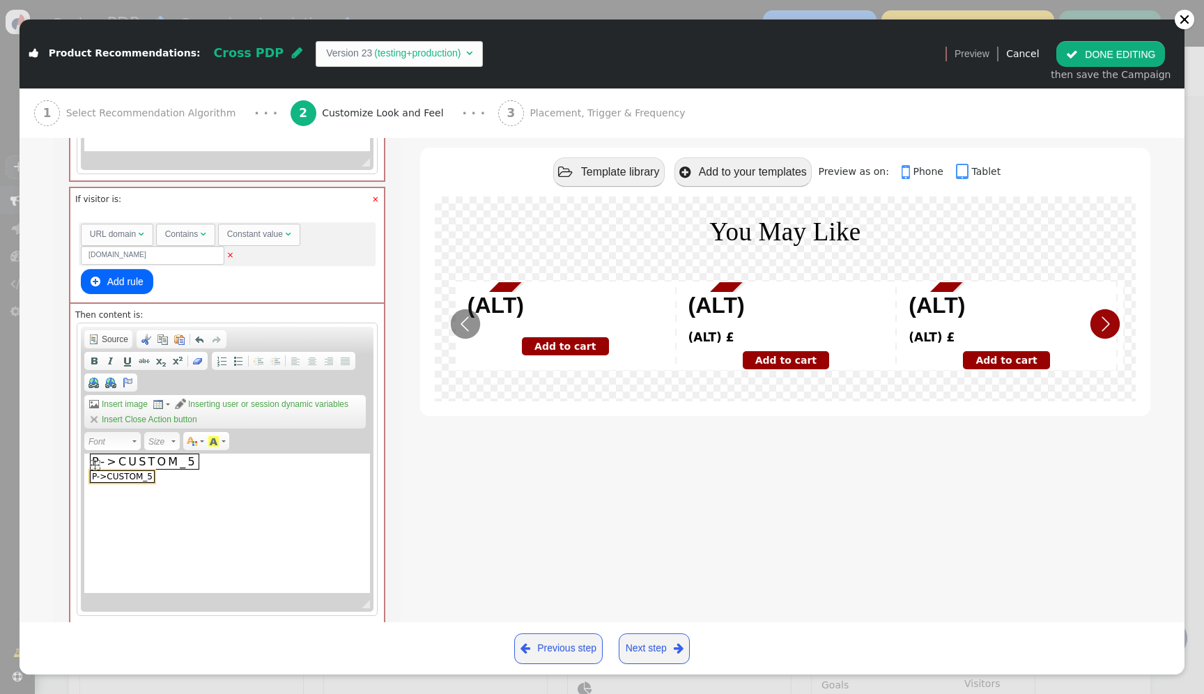
click at [122, 479] on span "p->custom_5" at bounding box center [122, 476] width 65 height 13
select select "http://"
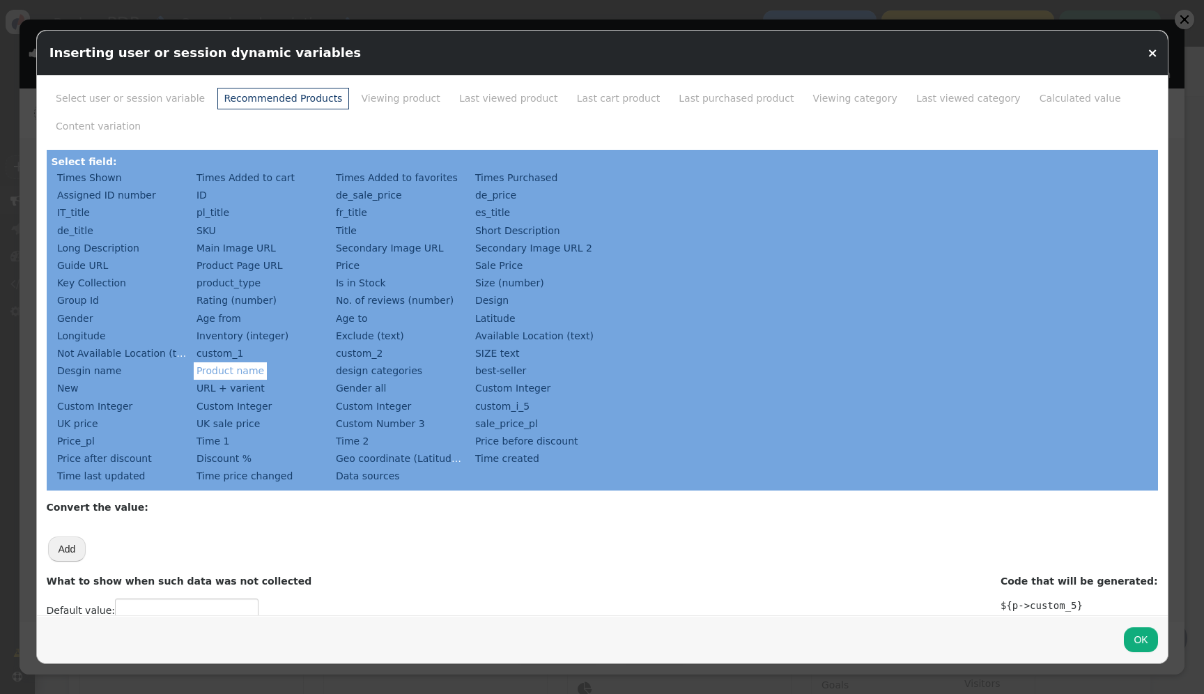
type input "P->CUSTOM_5P->CUSTOM_5"
select select
type input "${p->cart_url:html}"
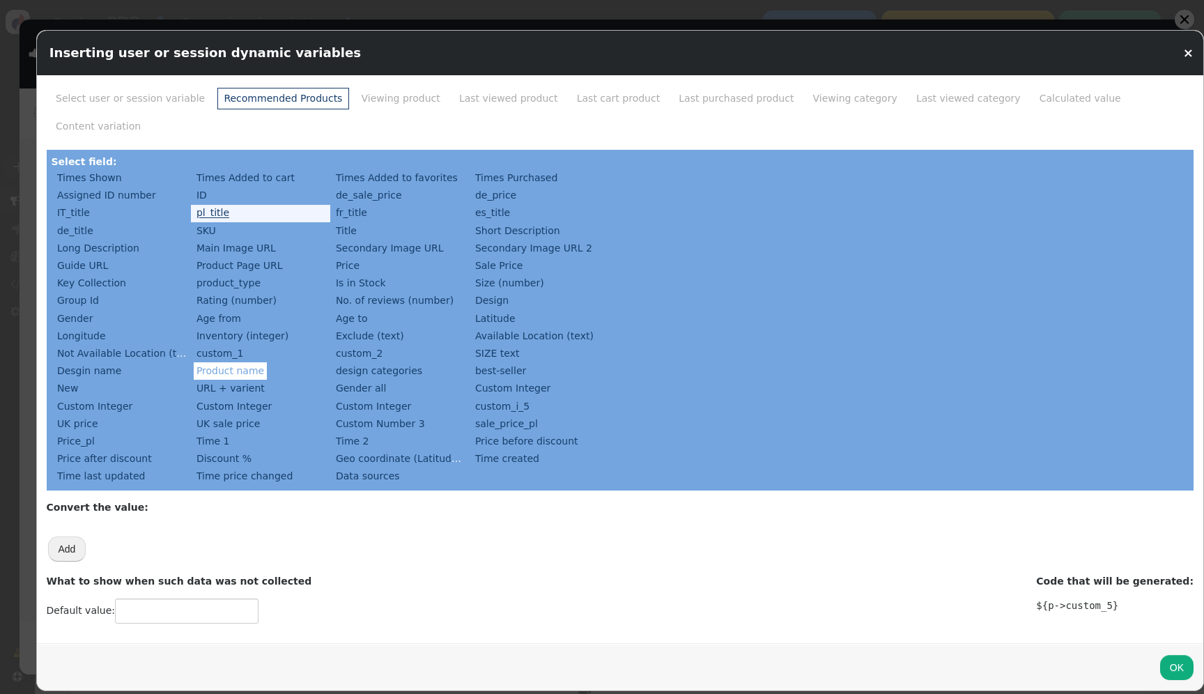
click at [217, 204] on link "pl_title" at bounding box center [213, 212] width 39 height 17
click at [1160, 655] on button "OK" at bounding box center [1176, 667] width 33 height 25
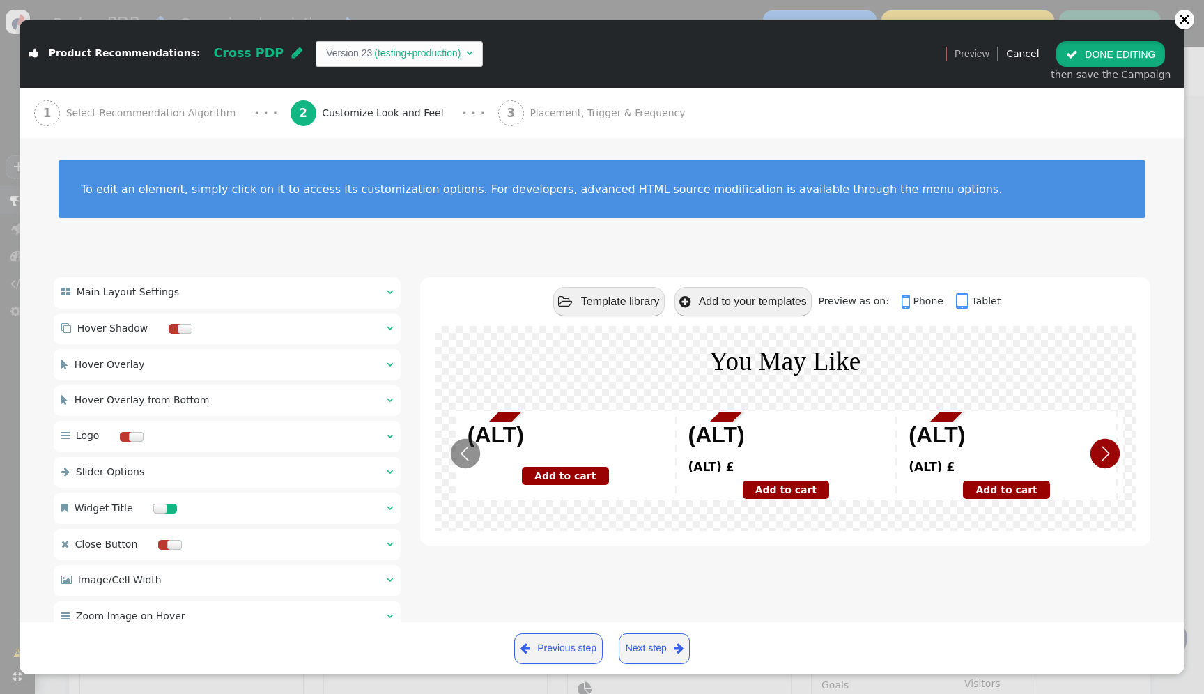
click at [1122, 64] on button " DONE EDITING" at bounding box center [1110, 53] width 109 height 25
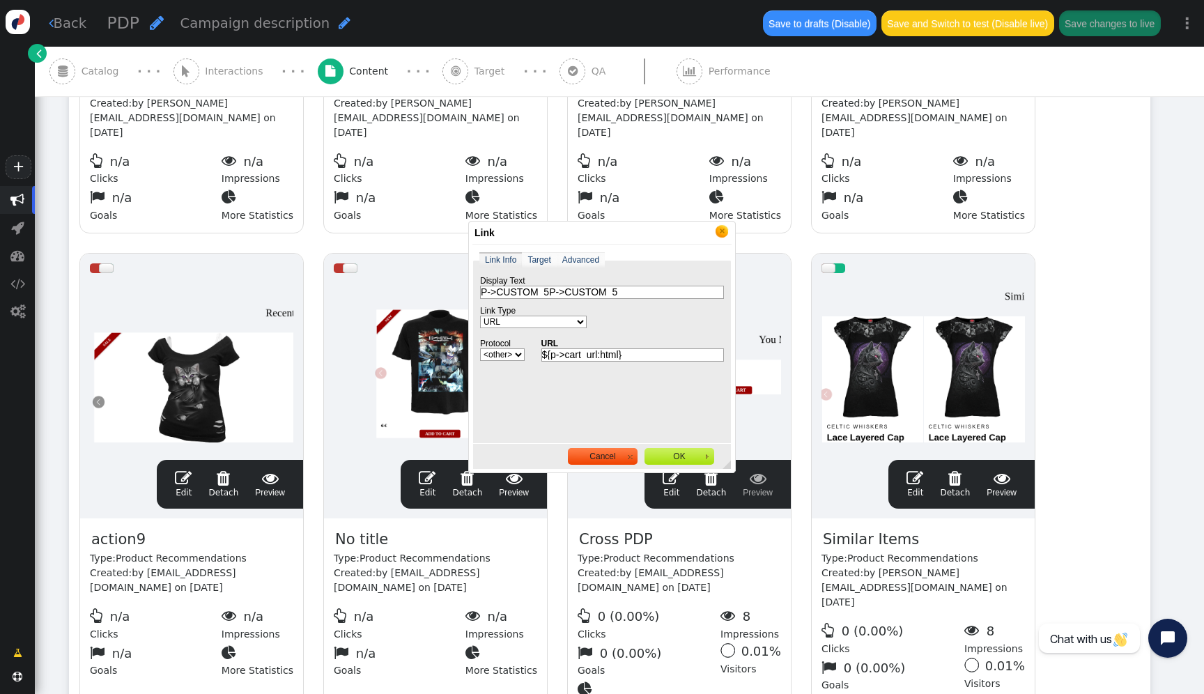
click at [722, 234] on link "X" at bounding box center [722, 231] width 14 height 14
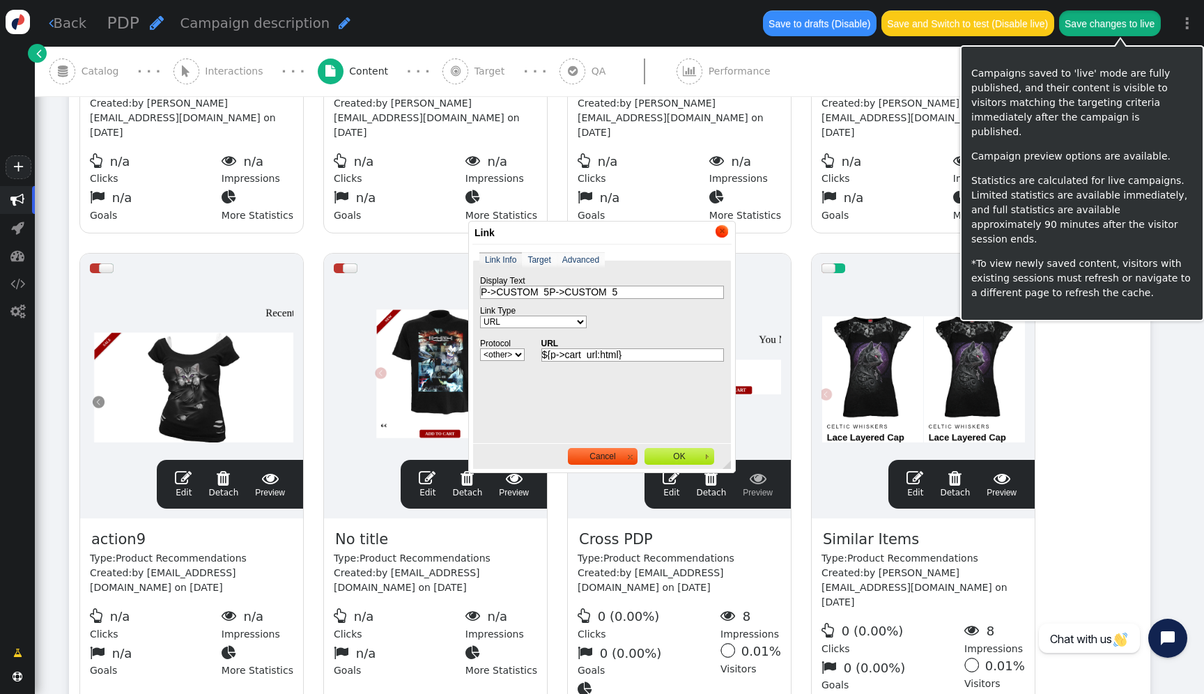
click at [1097, 29] on button "Save changes to live" at bounding box center [1110, 22] width 102 height 25
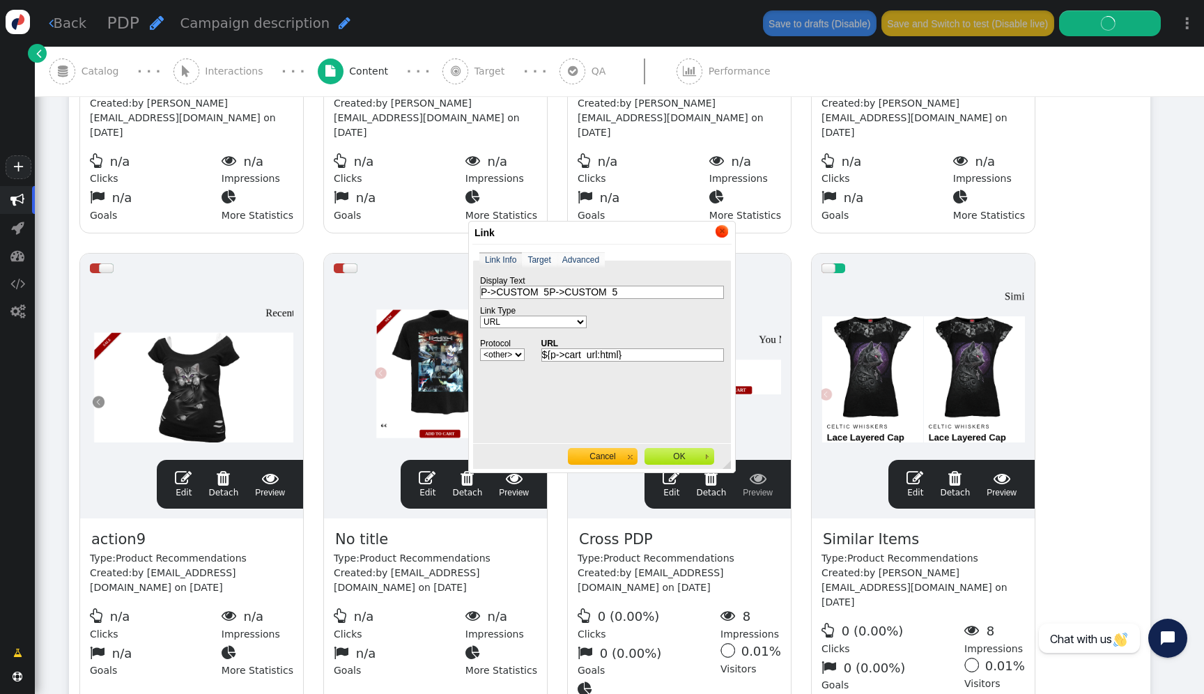
click at [600, 458] on span "Cancel" at bounding box center [603, 456] width 70 height 17
